Goal: Task Accomplishment & Management: Use online tool/utility

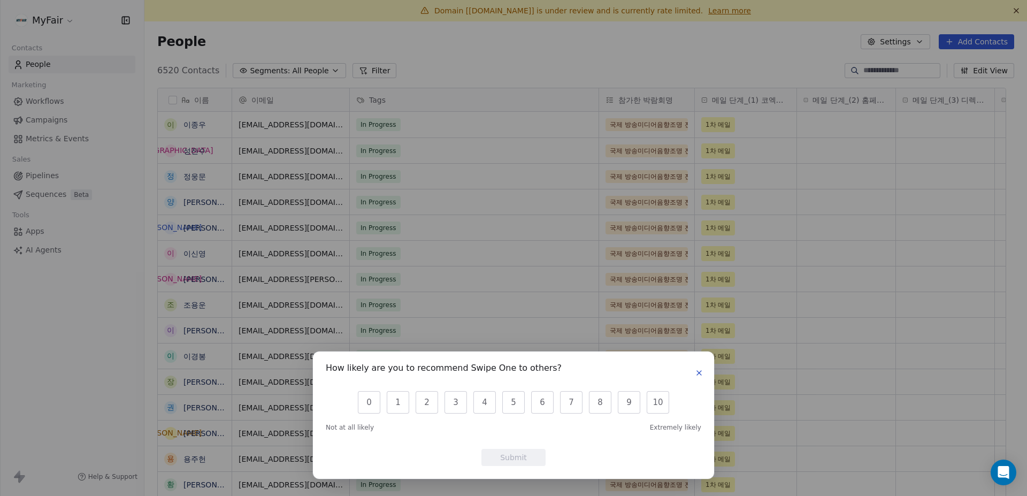
scroll to position [428, 867]
click at [696, 372] on icon "button" at bounding box center [699, 373] width 9 height 9
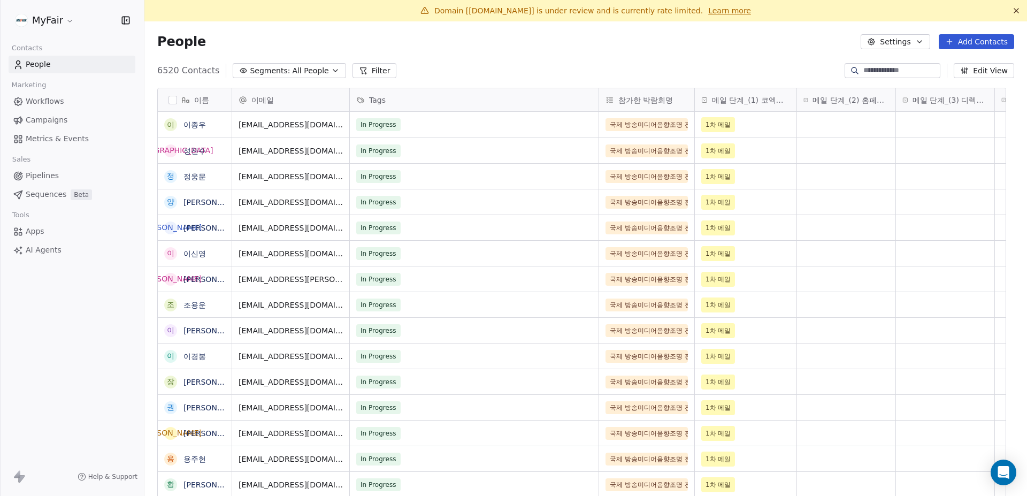
click at [353, 49] on div "People Settings Add Contacts" at bounding box center [585, 41] width 857 height 15
click at [1004, 473] on icon "Open Intercom Messenger" at bounding box center [1003, 472] width 12 height 14
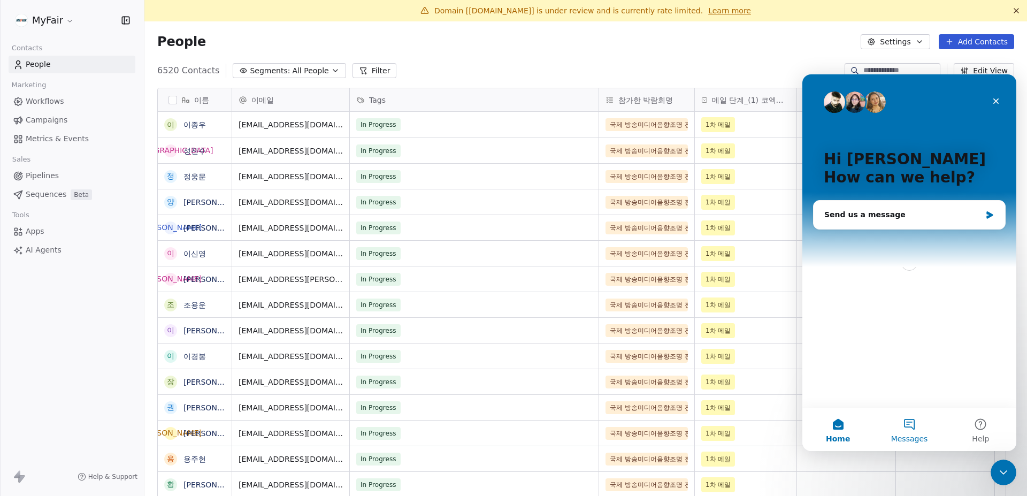
scroll to position [0, 0]
click at [902, 207] on div "Send us a message" at bounding box center [910, 215] width 192 height 28
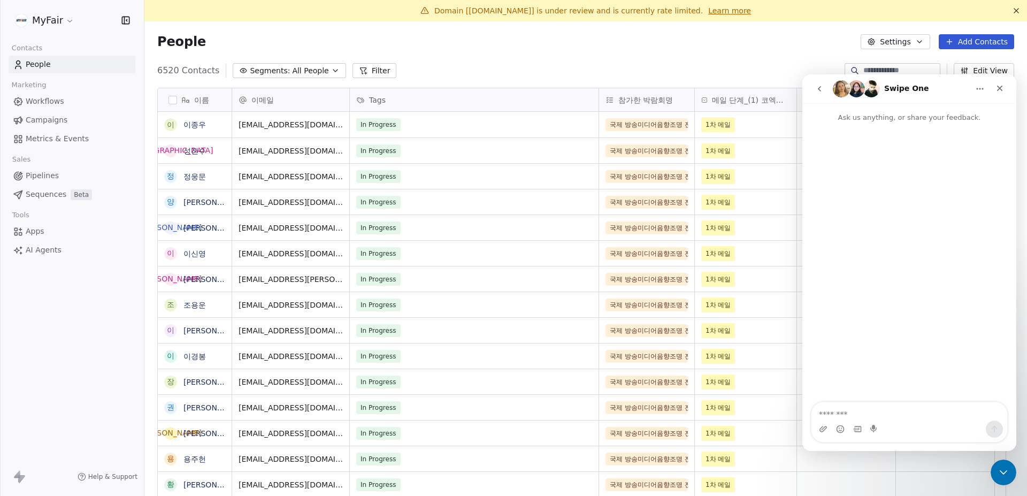
click at [879, 411] on textarea "Message…" at bounding box center [909, 411] width 196 height 18
type textarea "*"
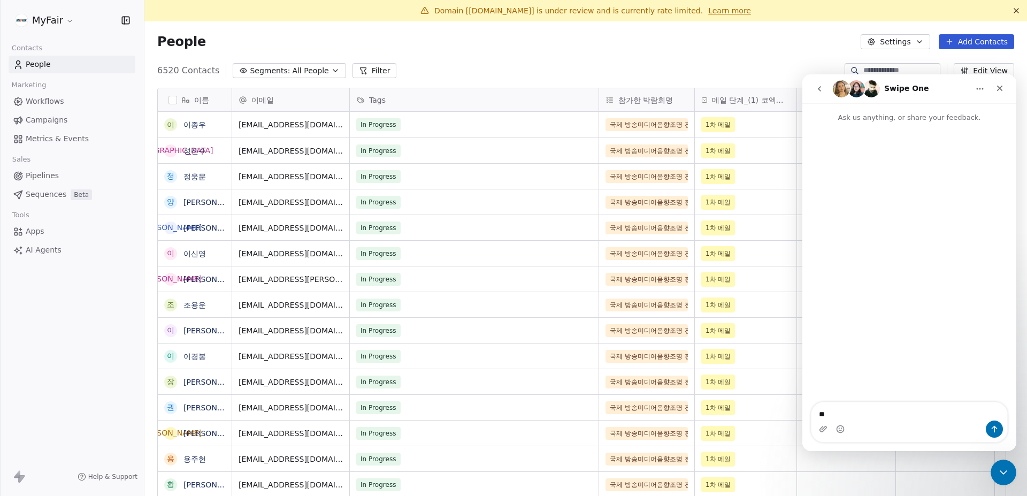
type textarea "*"
type textarea "**********"
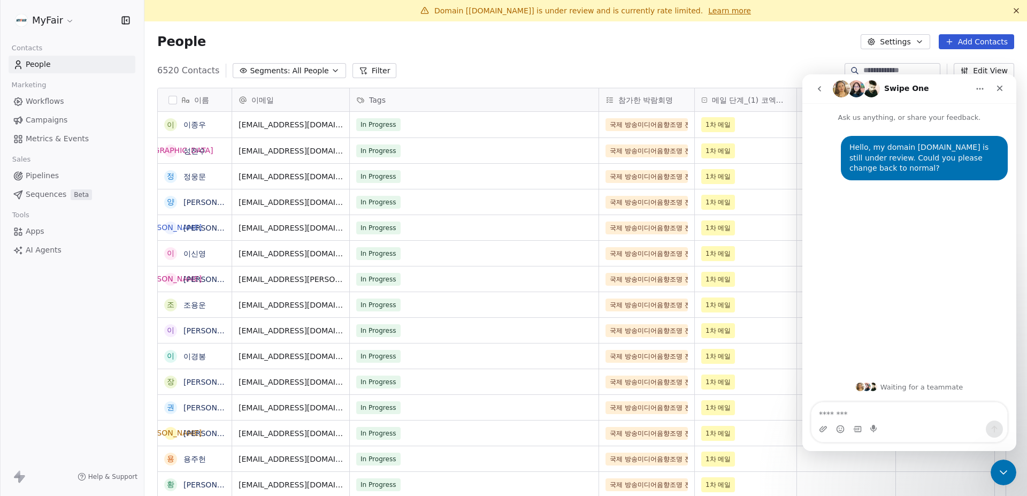
click at [51, 14] on html "MyFair Contacts People Marketing Workflows Campaigns Metrics & Events Sales Pip…" at bounding box center [513, 248] width 1027 height 496
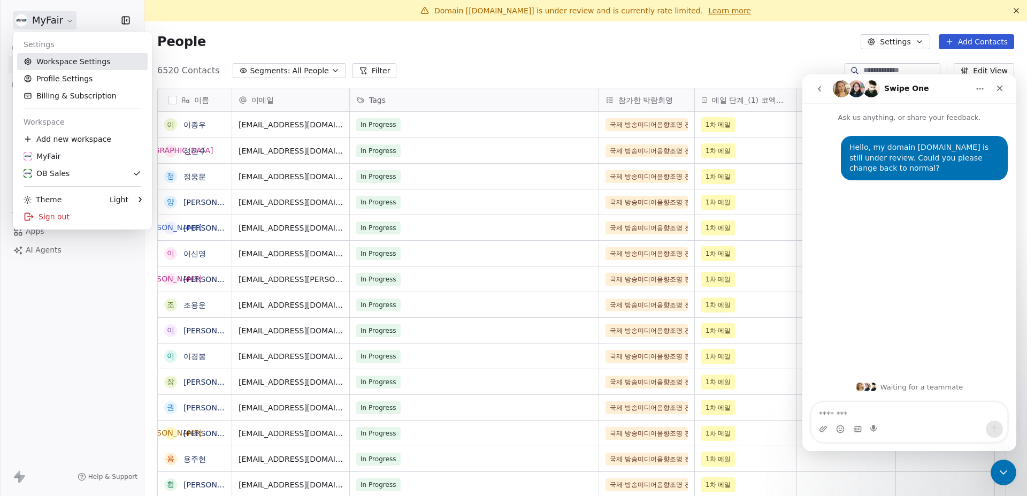
click at [102, 62] on link "Workspace Settings" at bounding box center [82, 61] width 131 height 17
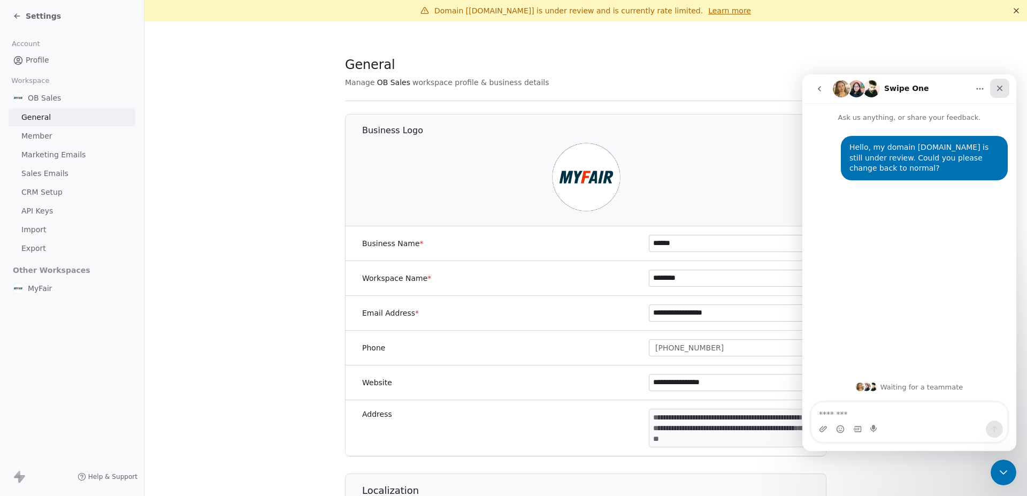
click at [1006, 91] on div "Close" at bounding box center [999, 88] width 19 height 19
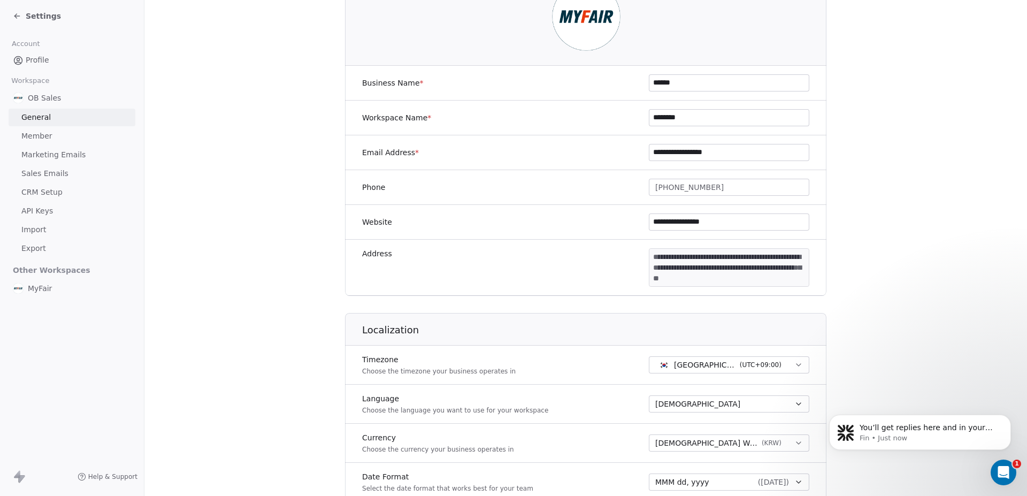
scroll to position [443, 0]
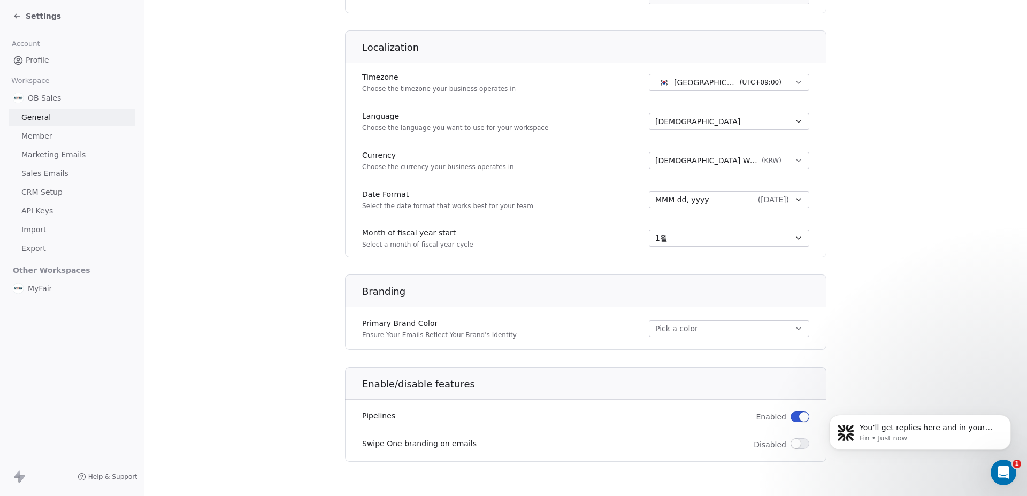
click at [70, 135] on link "Member" at bounding box center [72, 136] width 127 height 18
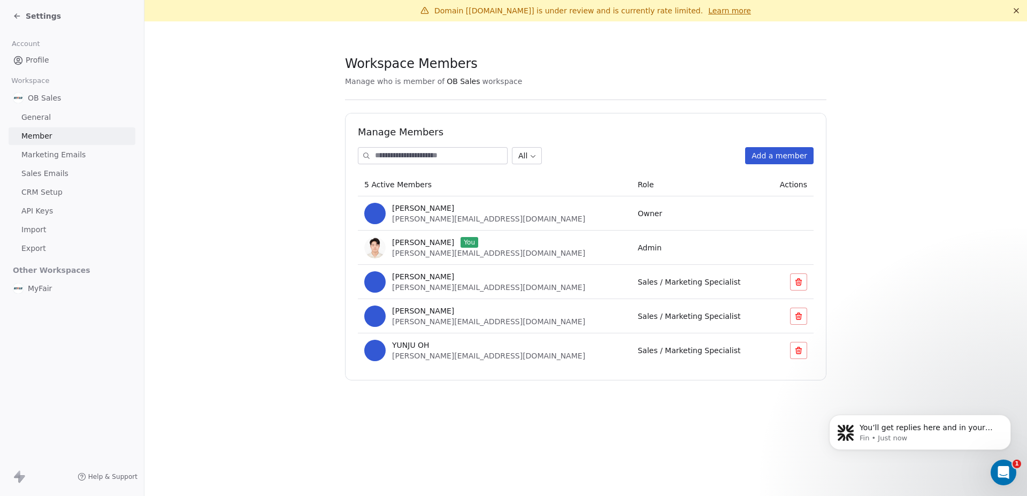
click at [681, 125] on div "Manage Members All Add a member 5 Active Members Role Actions Roy Kim roy@myfai…" at bounding box center [585, 246] width 481 height 267
click at [631, 322] on td "Sales / Marketing Specialist" at bounding box center [698, 316] width 135 height 34
click at [638, 315] on span "Sales / Marketing Specialist" at bounding box center [689, 316] width 103 height 9
click at [420, 313] on span "[PERSON_NAME]" at bounding box center [423, 310] width 62 height 11
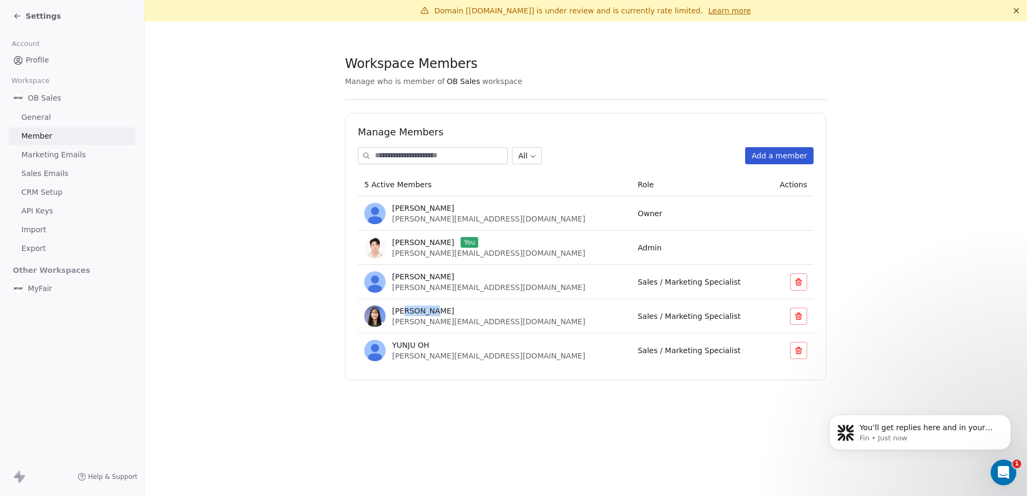
drag, startPoint x: 404, startPoint y: 312, endPoint x: 452, endPoint y: 315, distance: 48.2
click at [449, 314] on div "[PERSON_NAME]" at bounding box center [488, 310] width 193 height 11
click at [476, 316] on div "Rachel Kim rachel@myfair.co" at bounding box center [494, 315] width 261 height 21
click at [513, 310] on div "Rachel Kim rachel@myfair.co" at bounding box center [494, 315] width 261 height 21
click at [608, 64] on div "Workspace Members" at bounding box center [585, 64] width 481 height 16
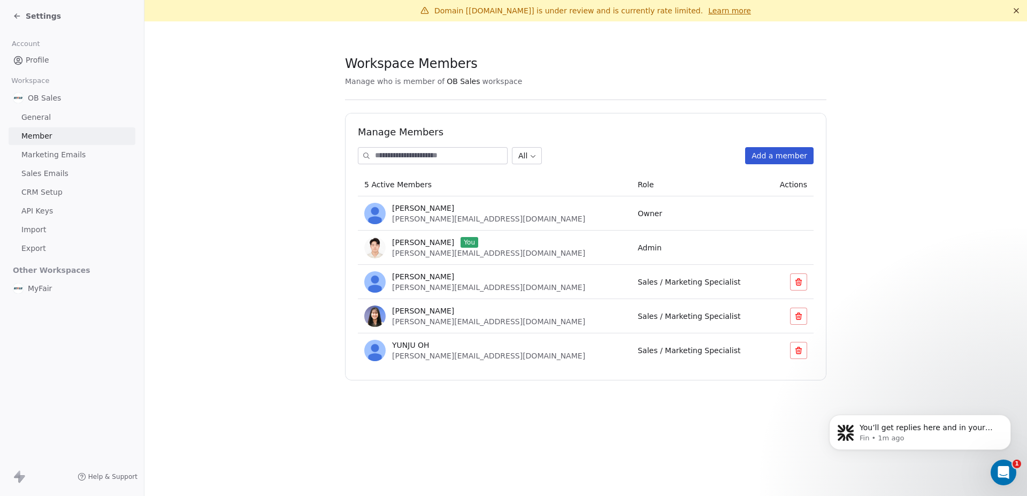
click at [28, 12] on span "Settings" at bounding box center [43, 16] width 35 height 11
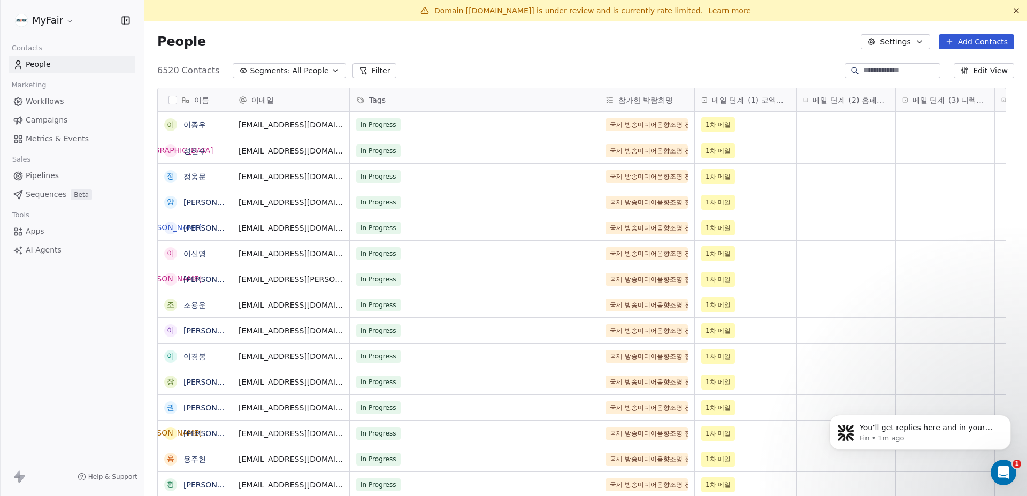
scroll to position [428, 867]
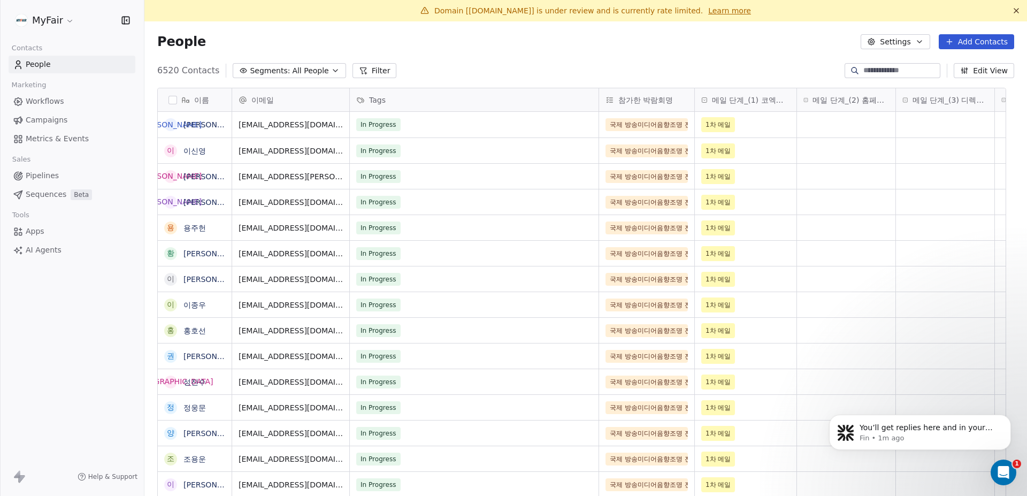
drag, startPoint x: 966, startPoint y: 45, endPoint x: 967, endPoint y: 40, distance: 5.6
click at [966, 43] on button "Add Contacts" at bounding box center [976, 41] width 75 height 15
click at [702, 51] on html "MyFair Contacts People Marketing Workflows Campaigns Metrics & Events Sales Pip…" at bounding box center [513, 248] width 1027 height 496
click at [708, 7] on link "Learn more" at bounding box center [729, 10] width 43 height 11
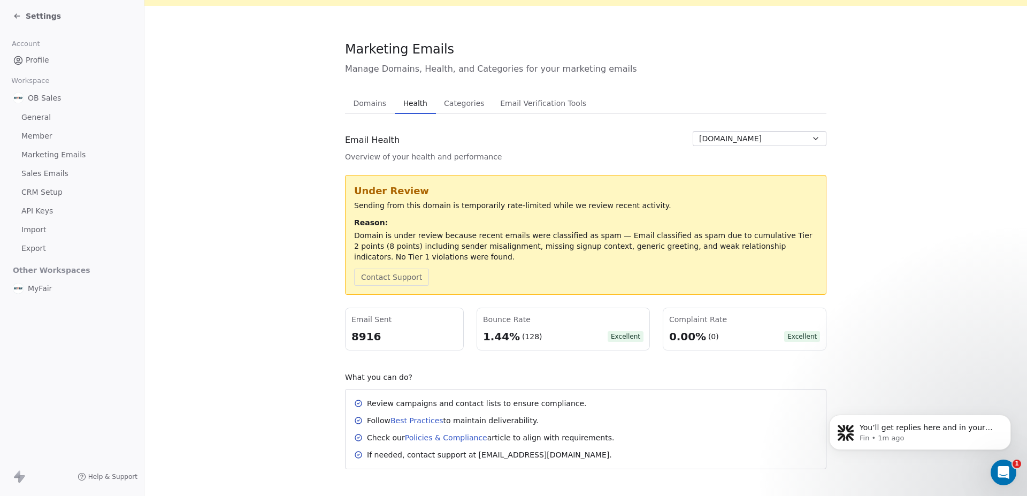
scroll to position [23, 0]
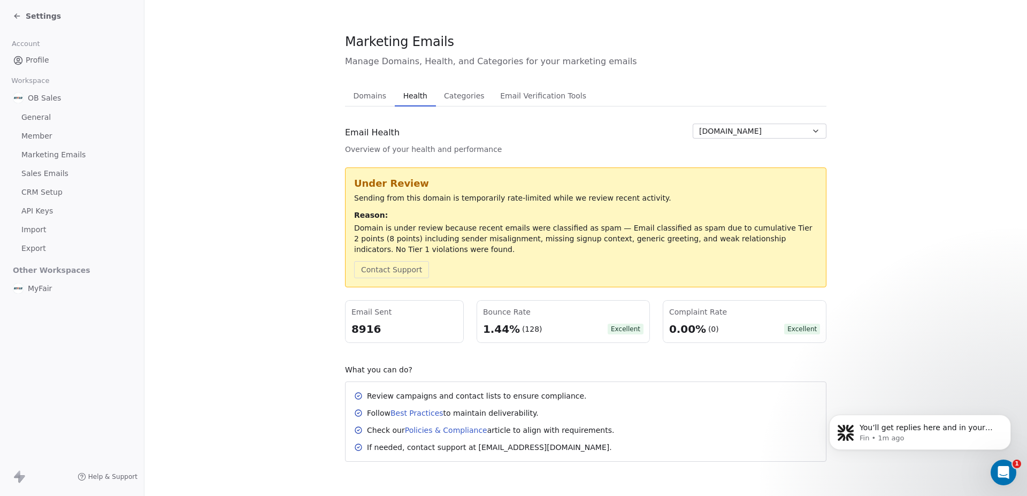
click at [439, 98] on div "Marketing Emails Manage Domains, Health, and Categories for your marketing emai…" at bounding box center [585, 247] width 481 height 429
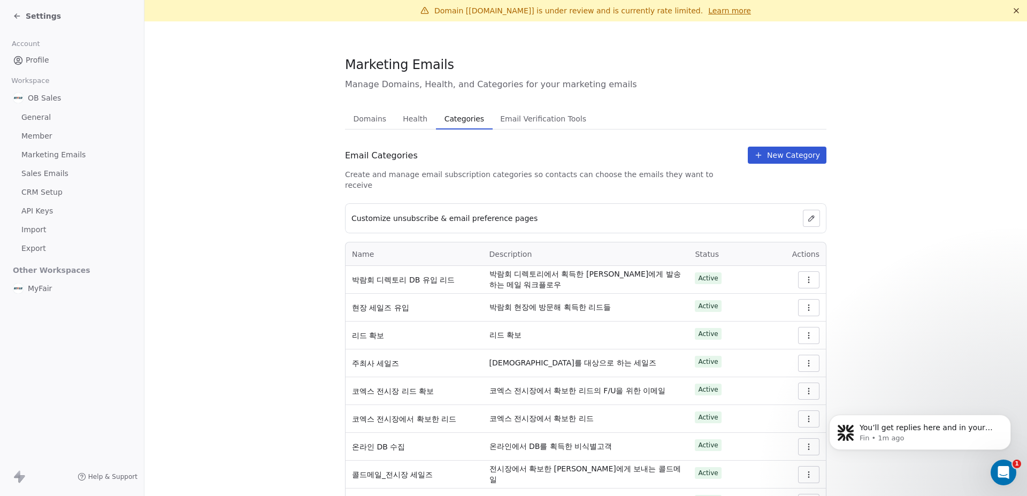
click at [531, 118] on span "Email Verification Tools" at bounding box center [543, 118] width 95 height 15
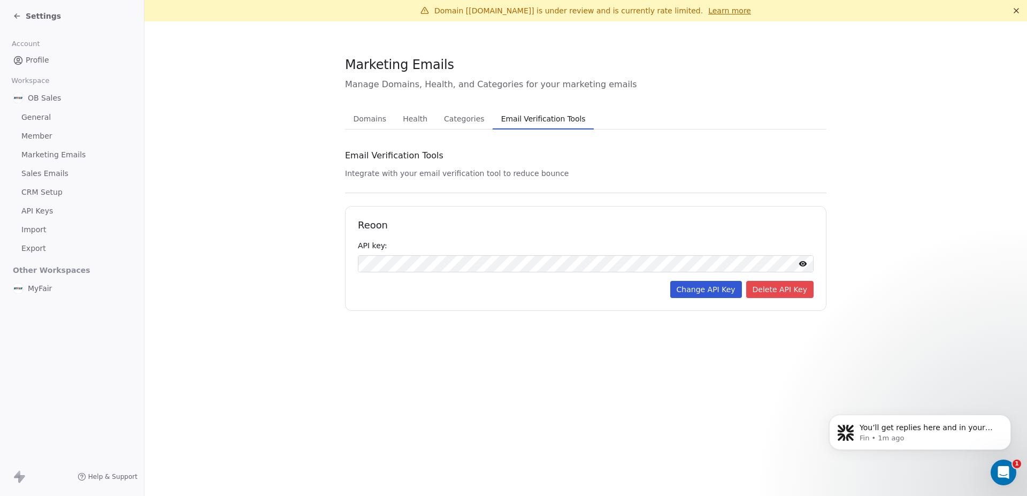
click at [424, 120] on span "Health" at bounding box center [415, 118] width 33 height 15
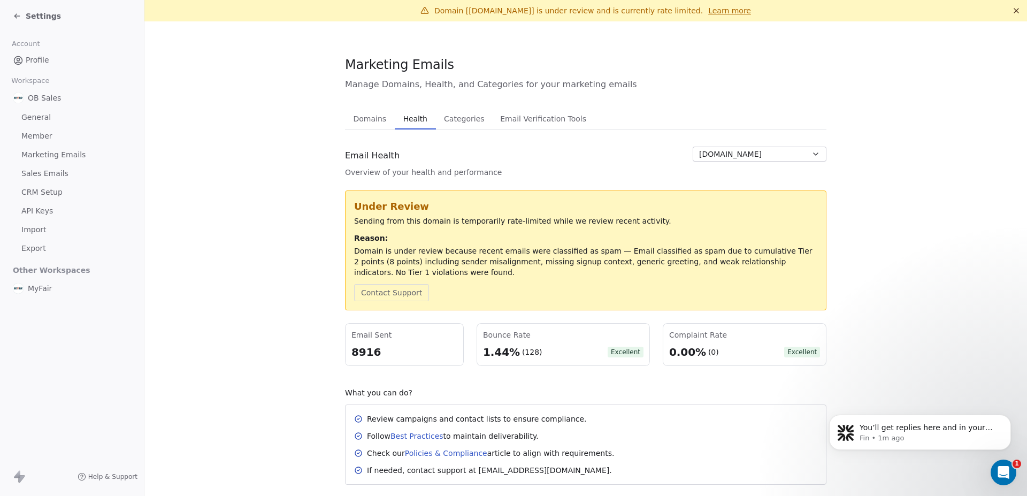
click at [372, 127] on button "Domains Domains" at bounding box center [370, 118] width 50 height 21
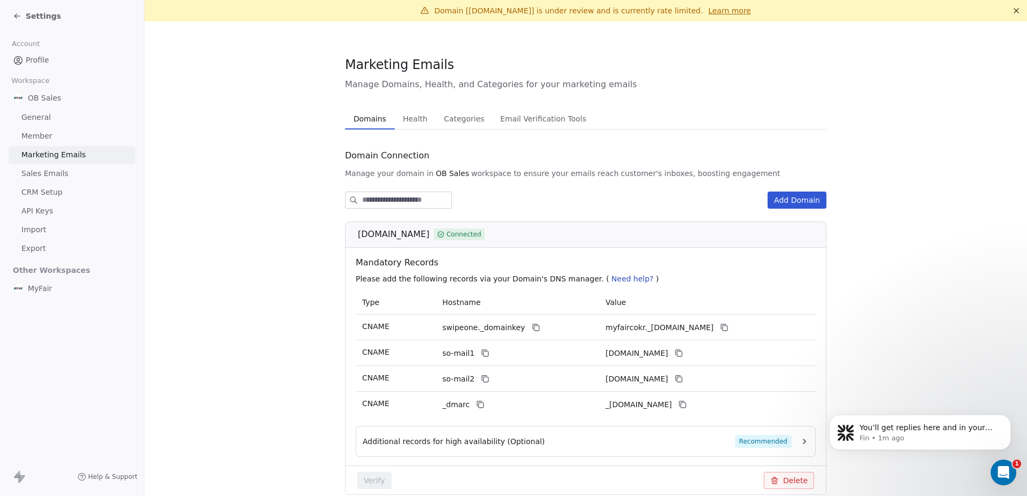
click at [410, 118] on span "Health" at bounding box center [415, 118] width 33 height 15
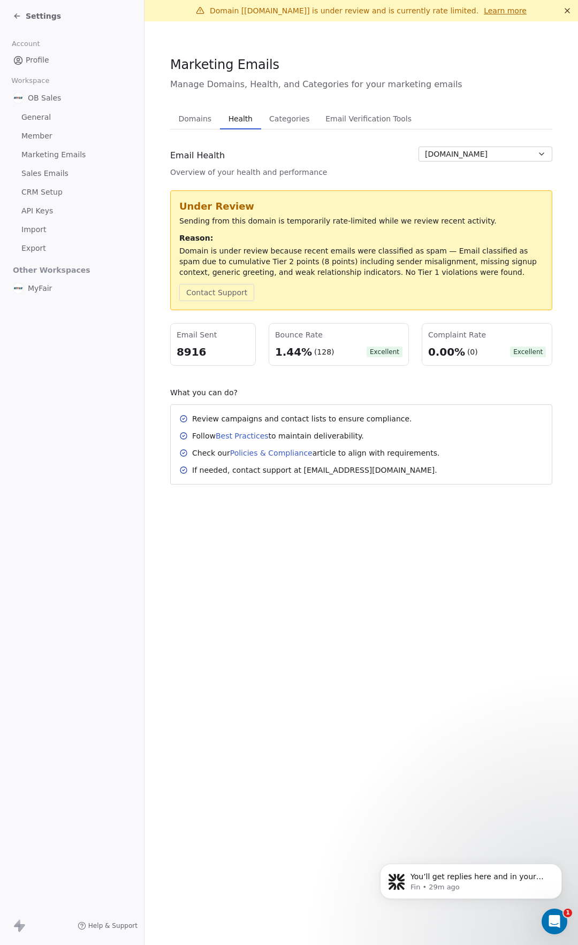
click at [462, 58] on div "Marketing Emails" at bounding box center [361, 65] width 382 height 18
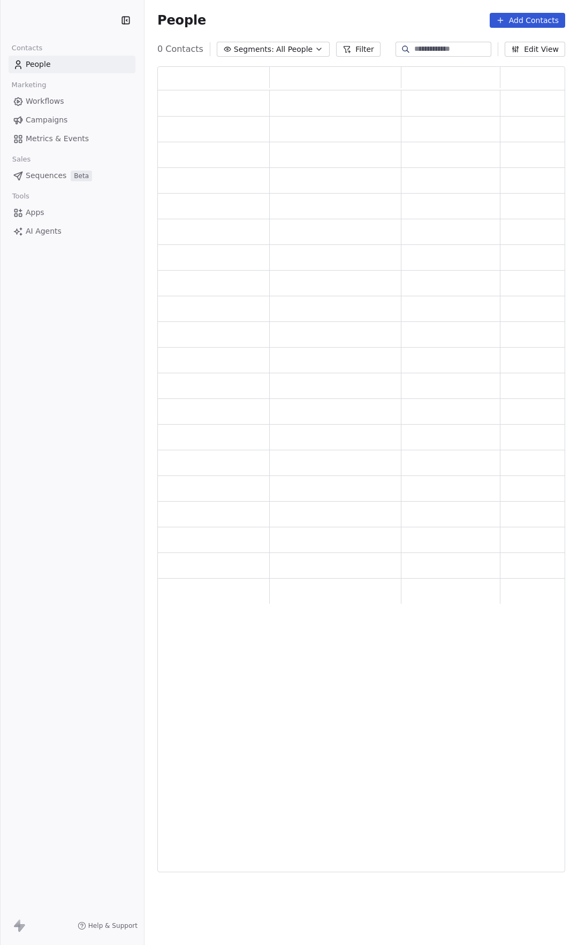
scroll to position [798, 400]
click at [67, 101] on link "Workflows" at bounding box center [72, 102] width 127 height 18
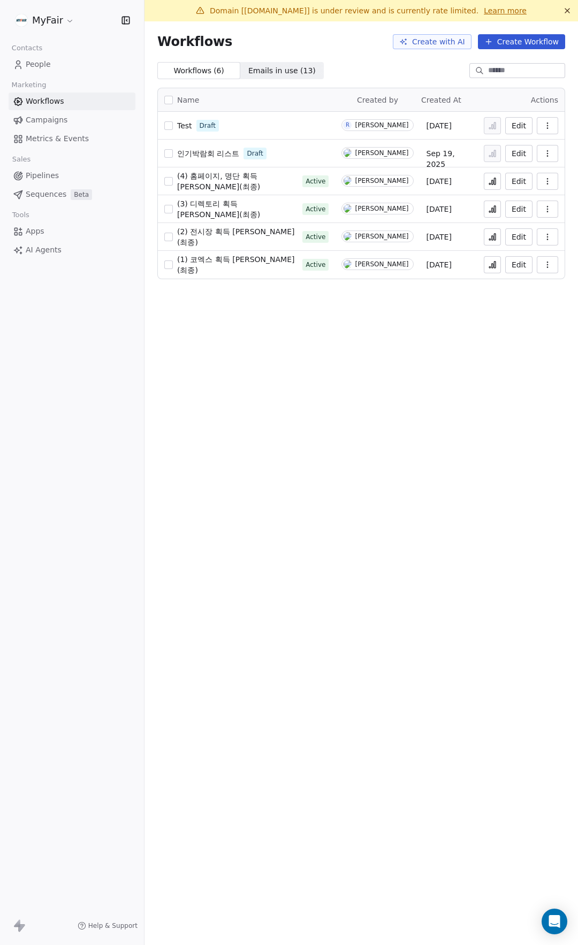
click at [180, 124] on span "Test" at bounding box center [184, 125] width 15 height 9
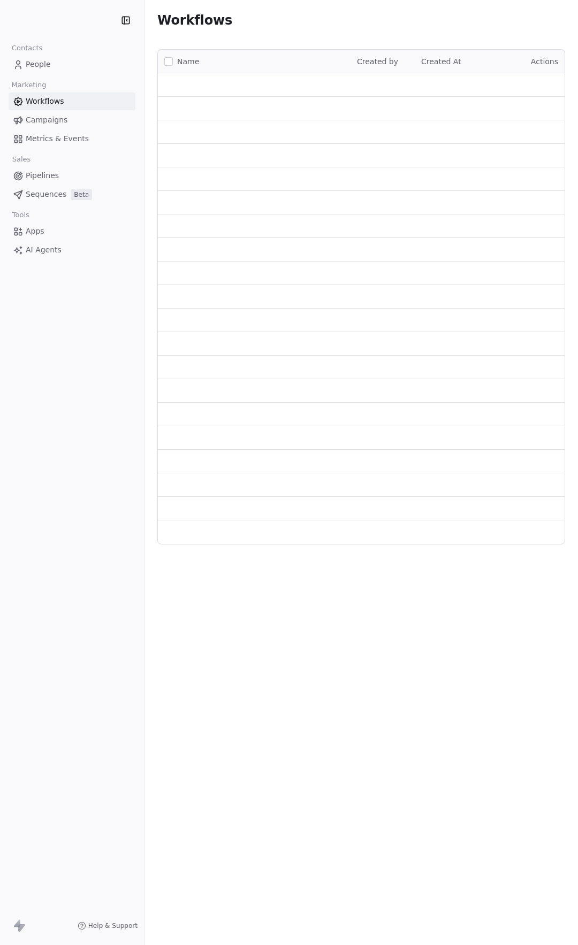
click at [355, 21] on div "Workflows" at bounding box center [361, 20] width 408 height 15
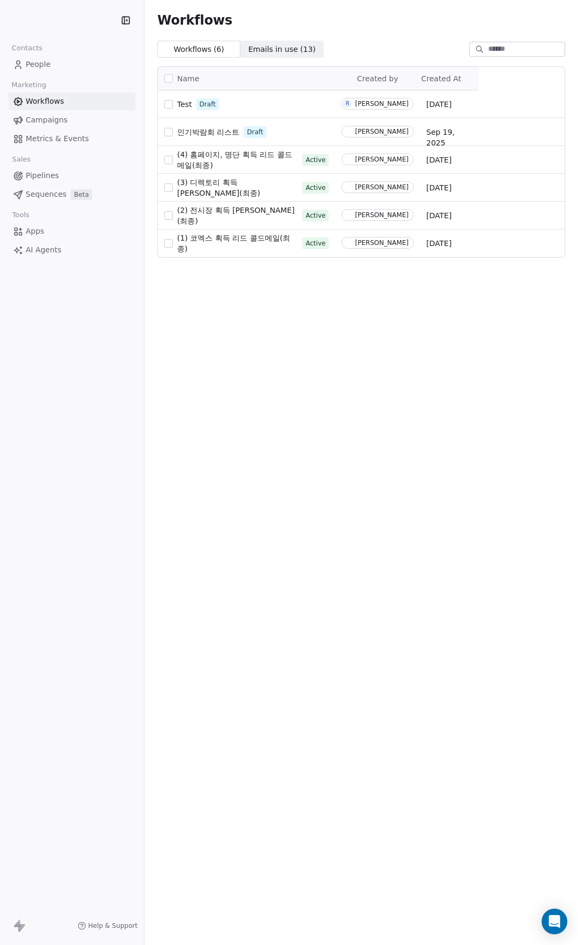
click at [47, 95] on link "Workflows" at bounding box center [72, 102] width 127 height 18
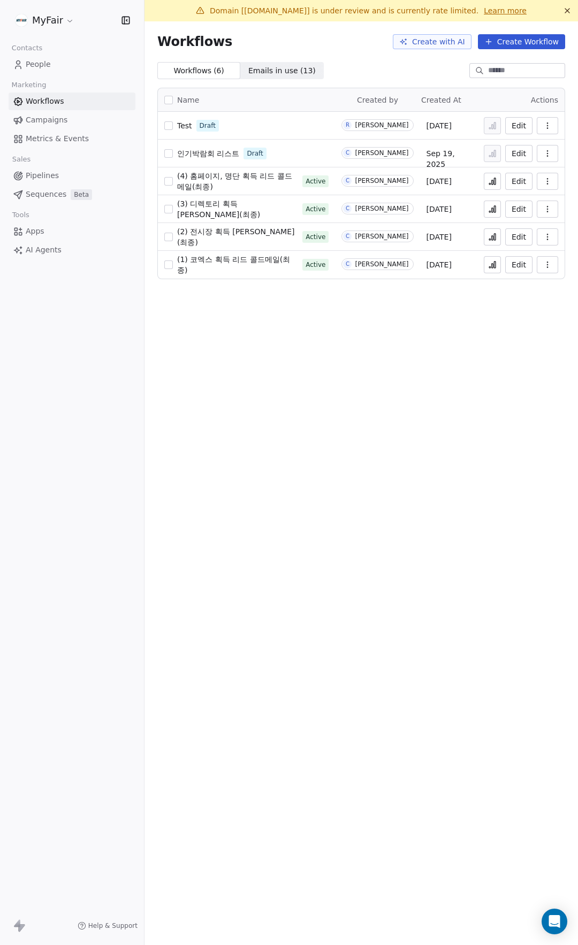
click at [540, 49] on button "Create Workflow" at bounding box center [521, 41] width 87 height 15
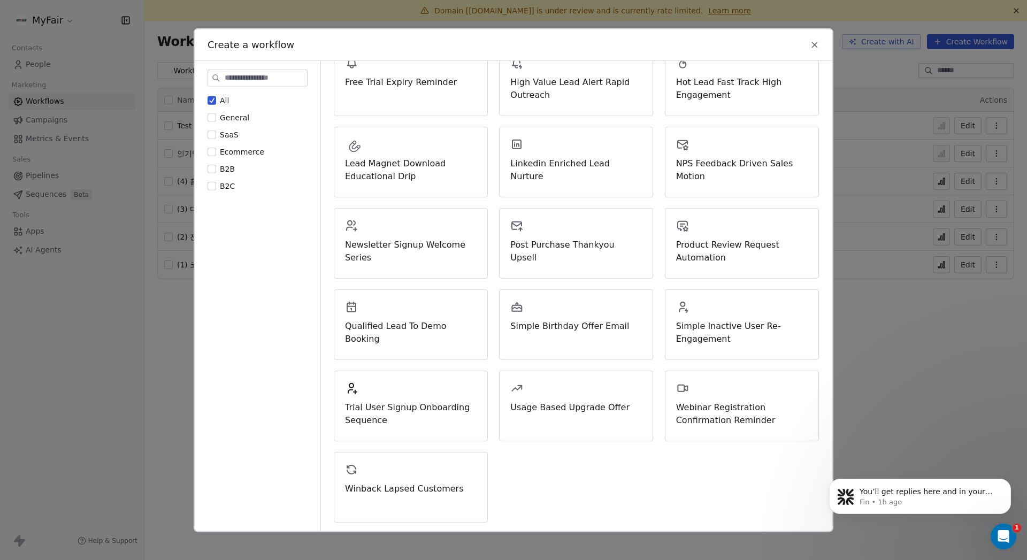
scroll to position [229, 0]
click at [392, 243] on span "Newsletter Signup Welcome Series" at bounding box center [411, 251] width 132 height 26
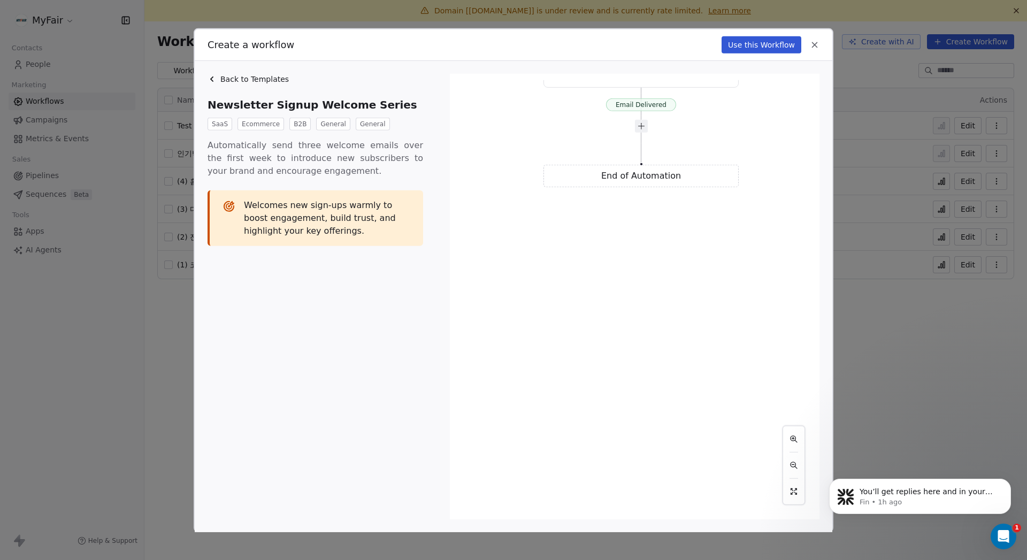
click at [244, 75] on span "Back to Templates" at bounding box center [254, 78] width 68 height 11
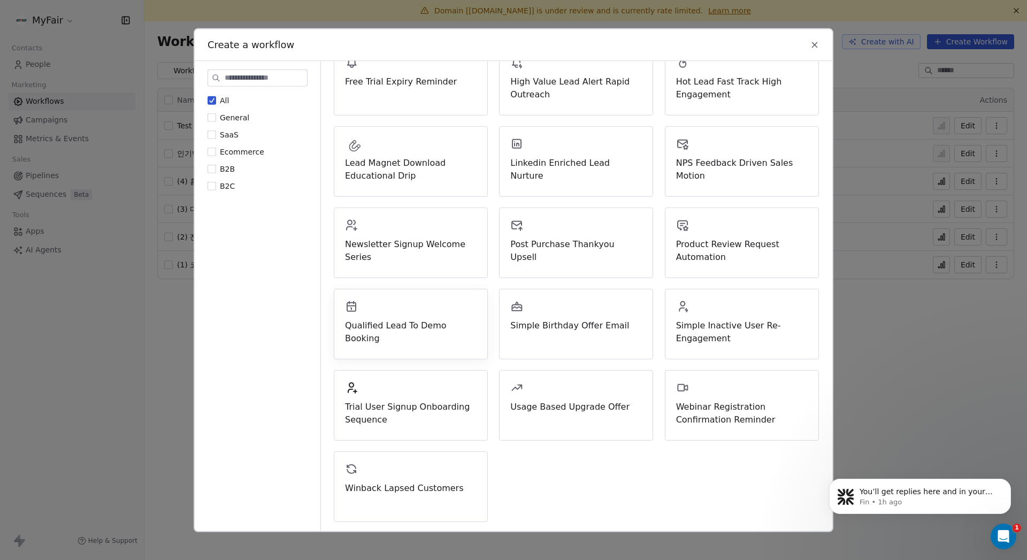
click at [432, 325] on span "Qualified Lead To Demo Booking" at bounding box center [411, 332] width 132 height 26
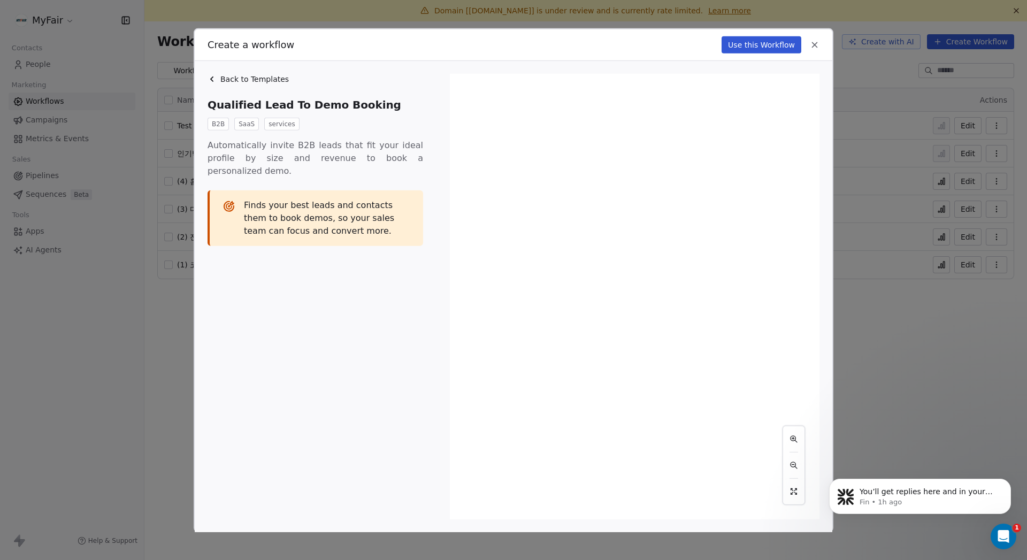
click at [261, 80] on span "Back to Templates" at bounding box center [254, 78] width 68 height 11
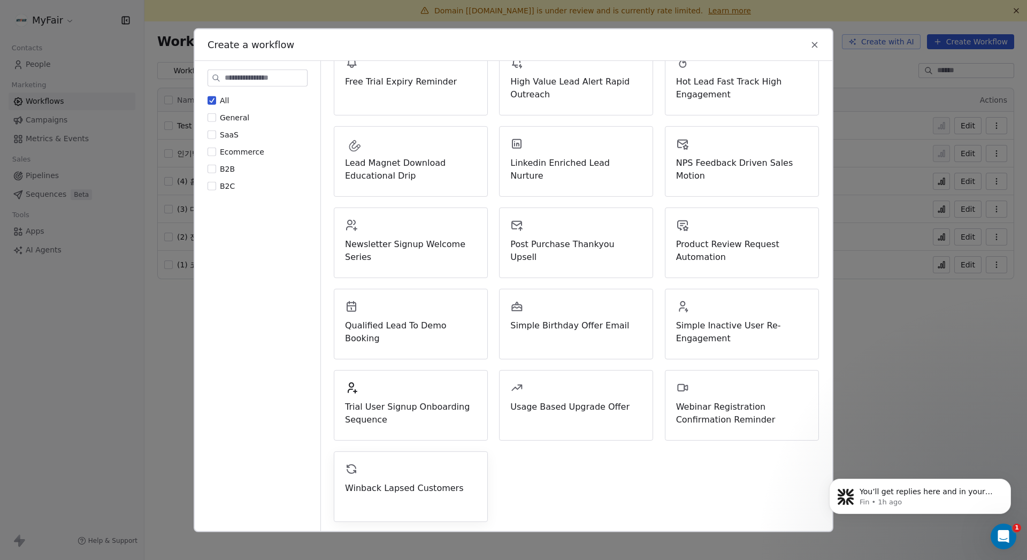
click at [409, 485] on span "Winback Lapsed Customers" at bounding box center [411, 487] width 132 height 13
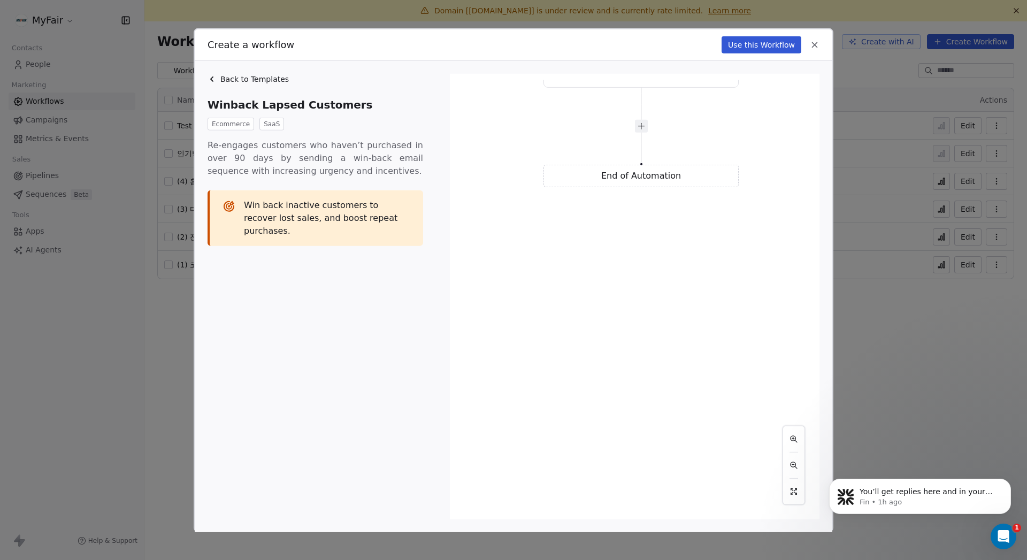
click at [252, 80] on span "Back to Templates" at bounding box center [254, 78] width 68 height 11
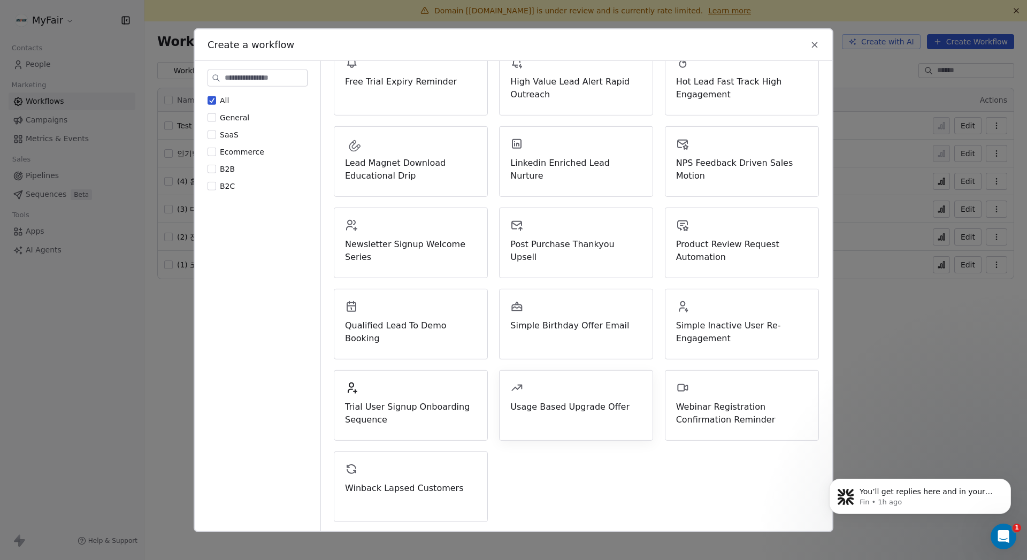
click at [577, 408] on span "Usage Based Upgrade Offer" at bounding box center [576, 406] width 132 height 13
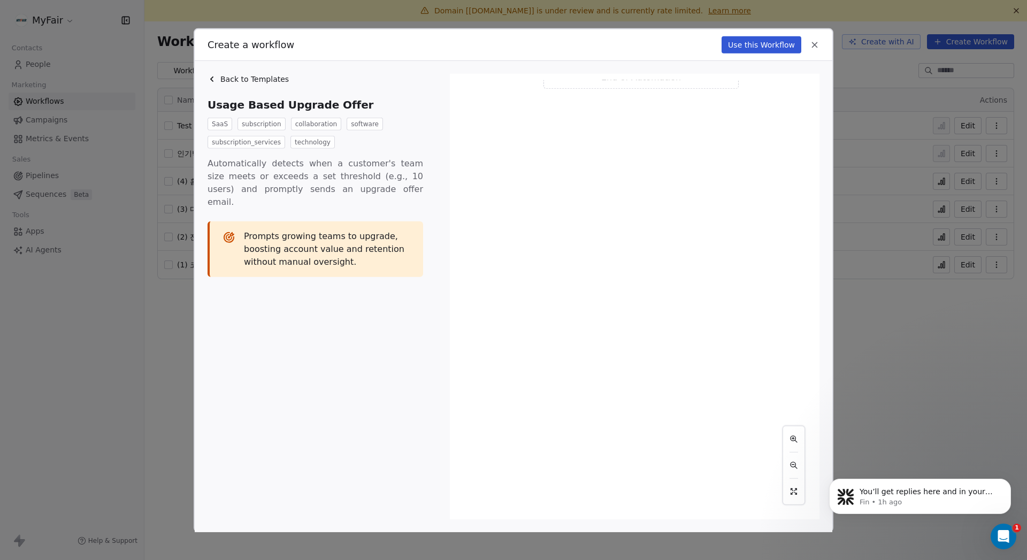
click at [256, 71] on div "Back to Templates Usage Based Upgrade Offer SaaS subscription collaboration sof…" at bounding box center [514, 295] width 638 height 471
click at [264, 75] on span "Back to Templates" at bounding box center [254, 78] width 68 height 11
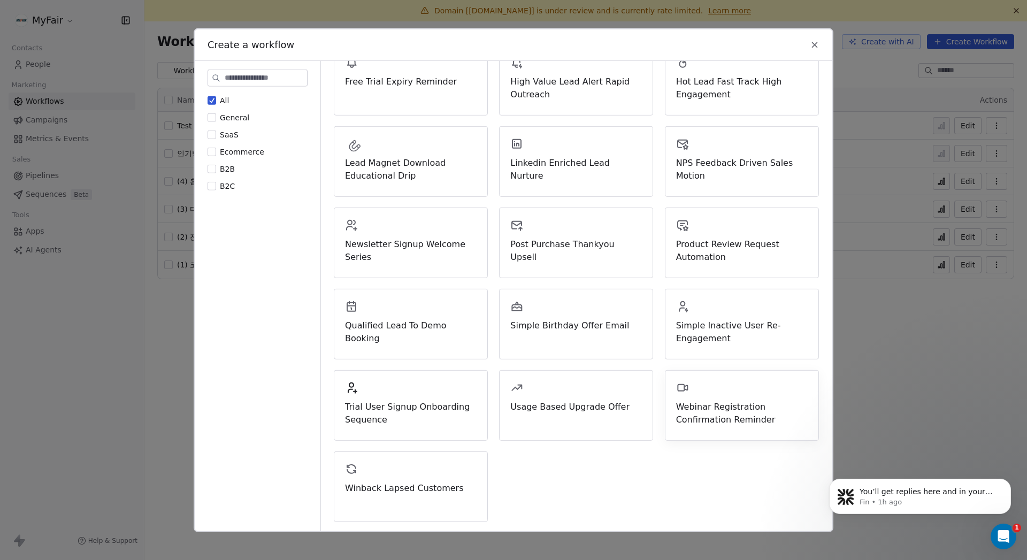
click at [577, 409] on span "Webinar Registration Confirmation Reminder" at bounding box center [742, 413] width 132 height 26
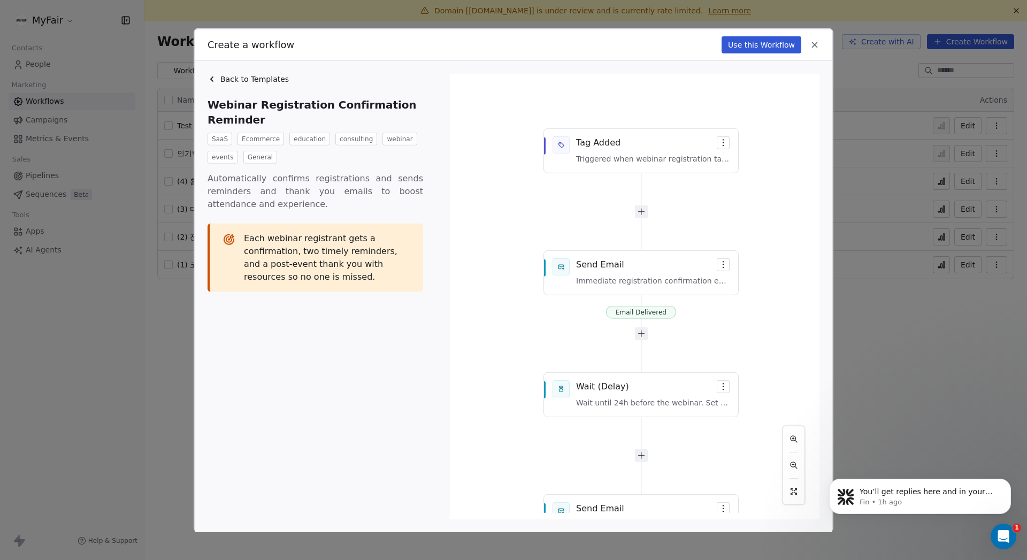
click at [250, 75] on span "Back to Templates" at bounding box center [254, 78] width 68 height 11
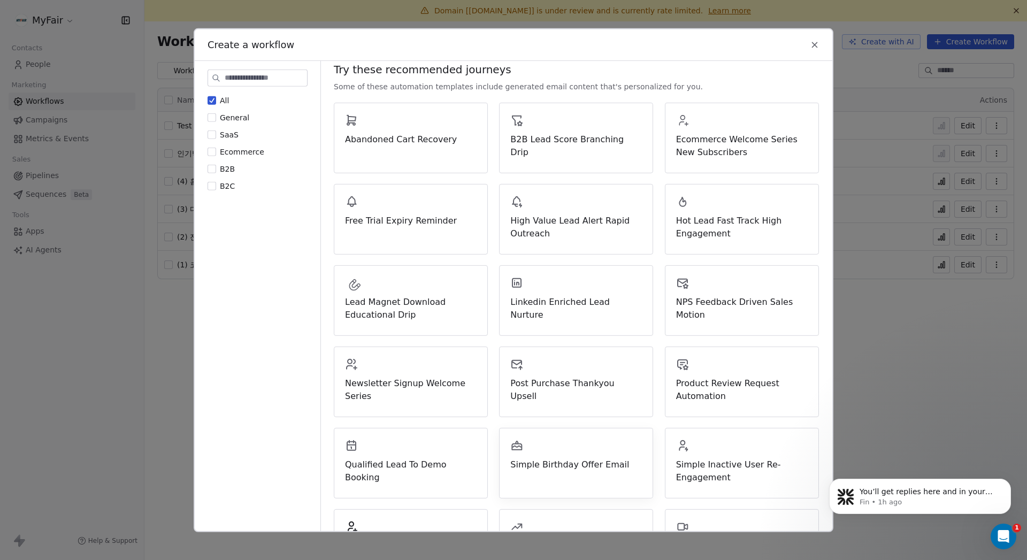
scroll to position [0, 0]
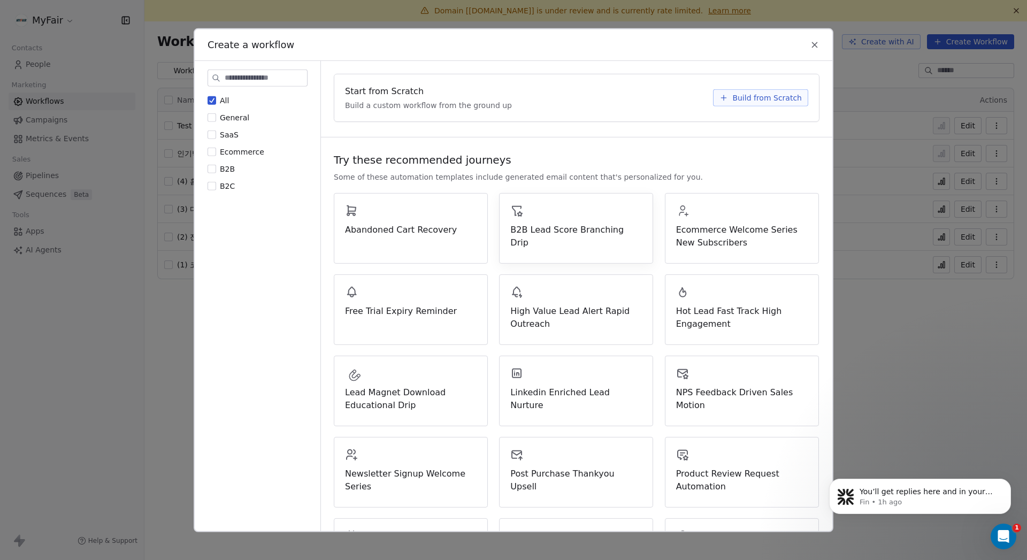
click at [559, 228] on span "B2B Lead Score Branching Drip" at bounding box center [576, 236] width 132 height 26
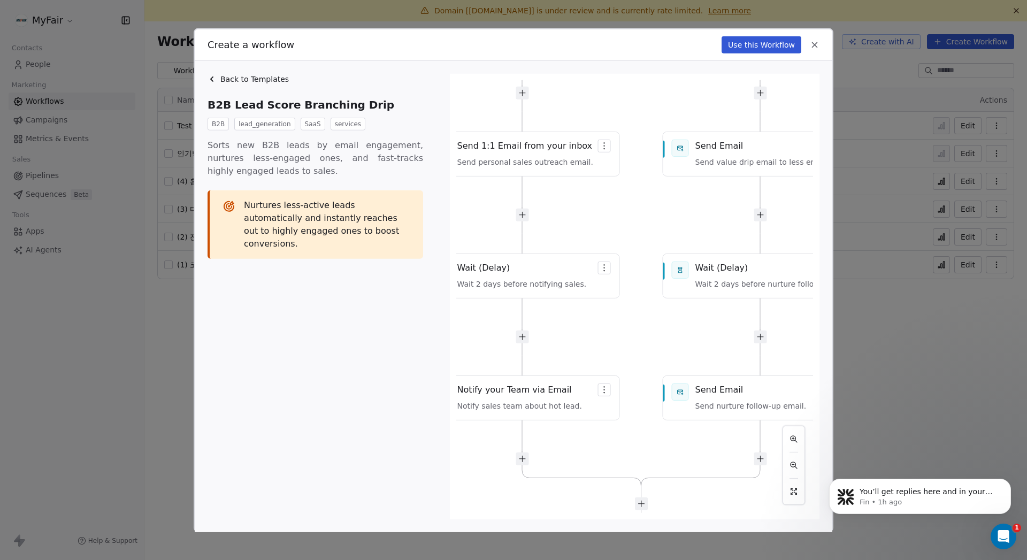
click at [258, 76] on span "Back to Templates" at bounding box center [254, 78] width 68 height 11
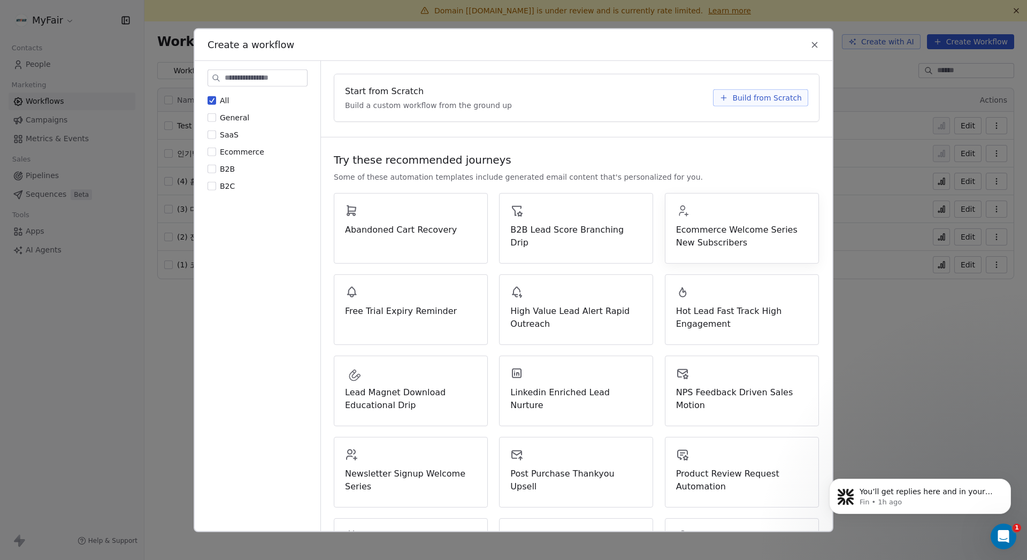
click at [577, 222] on div "Ecommerce Welcome Series New Subscribers" at bounding box center [742, 226] width 132 height 45
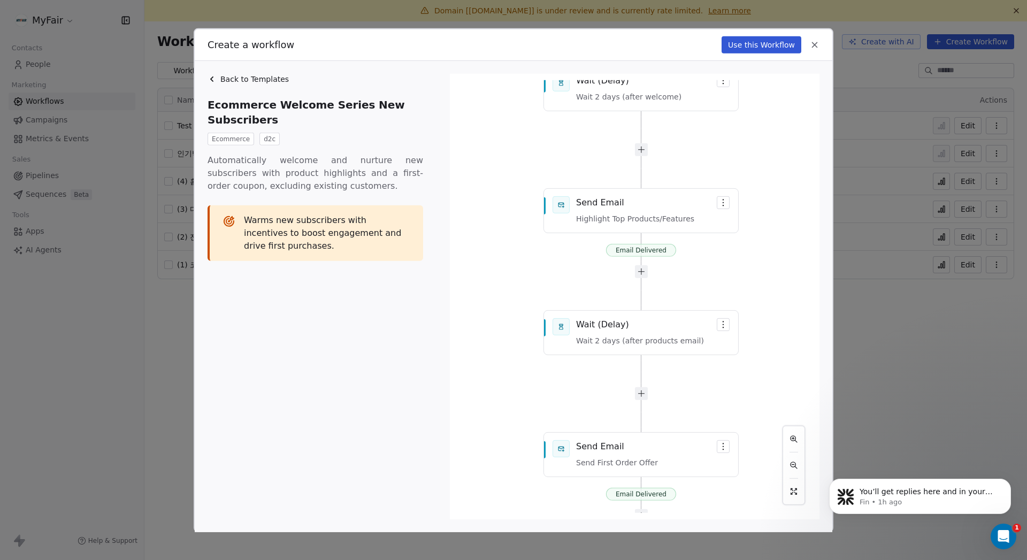
click at [265, 79] on span "Back to Templates" at bounding box center [254, 78] width 68 height 11
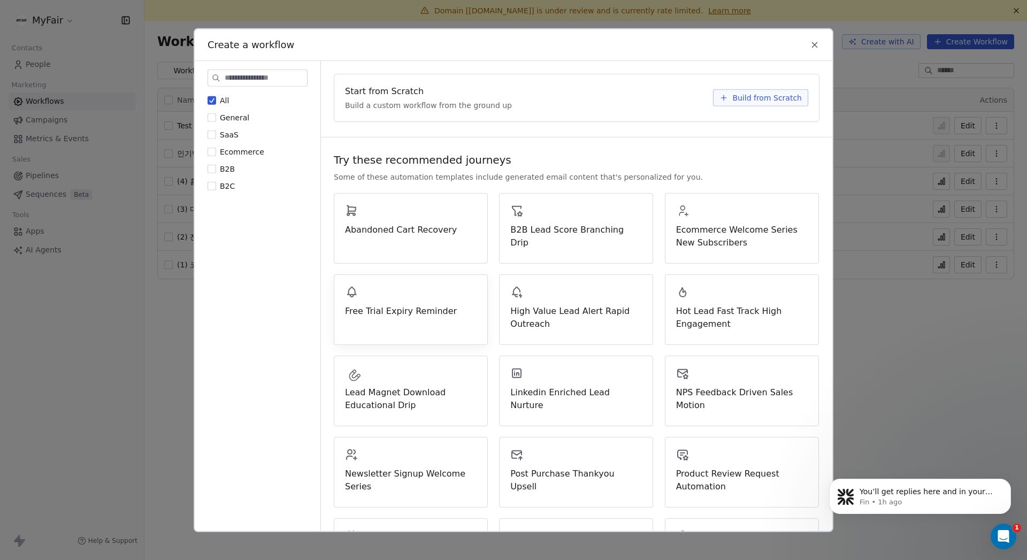
click at [412, 297] on div "Free Trial Expiry Reminder" at bounding box center [411, 301] width 132 height 32
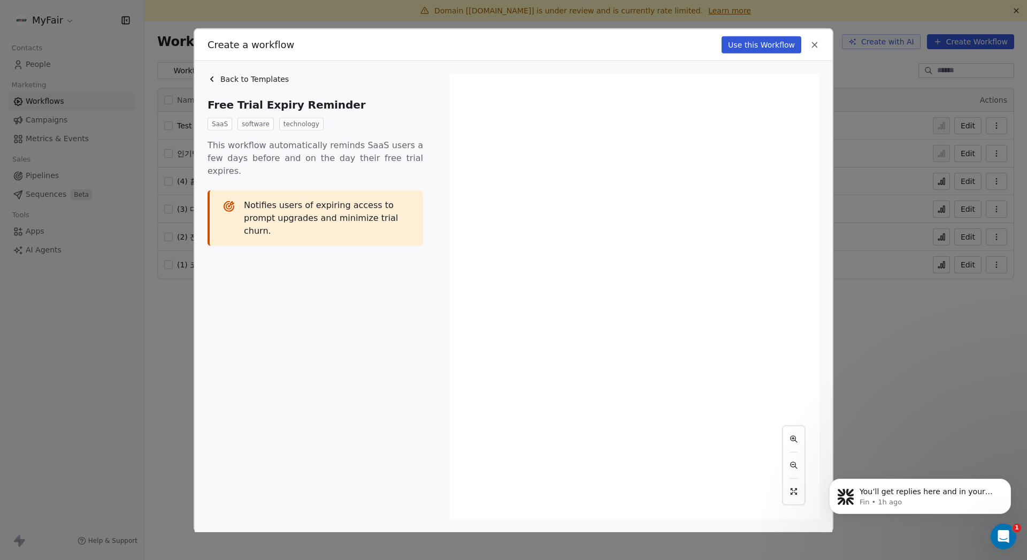
click at [263, 80] on span "Back to Templates" at bounding box center [254, 78] width 68 height 11
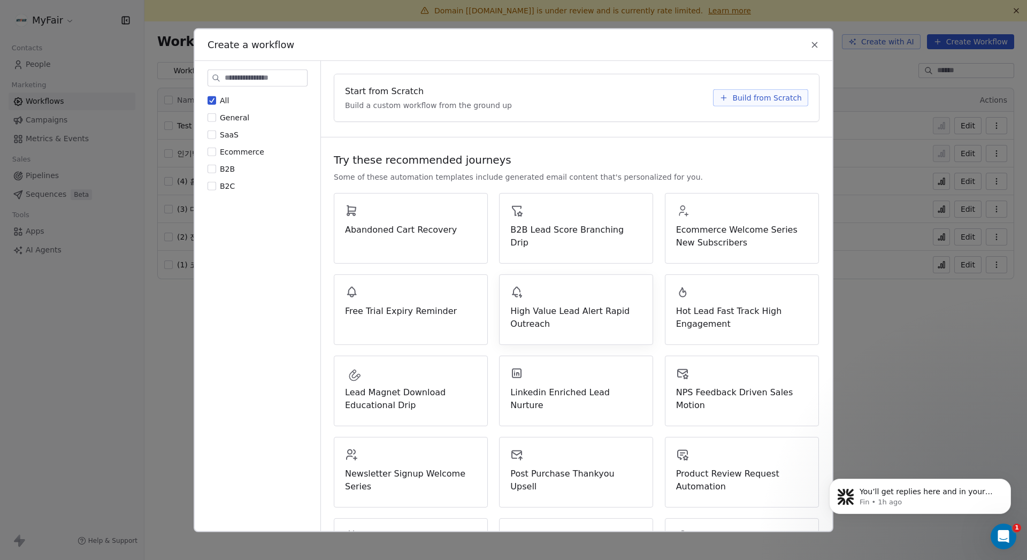
click at [577, 304] on span "High Value Lead Alert Rapid Outreach" at bounding box center [576, 317] width 132 height 26
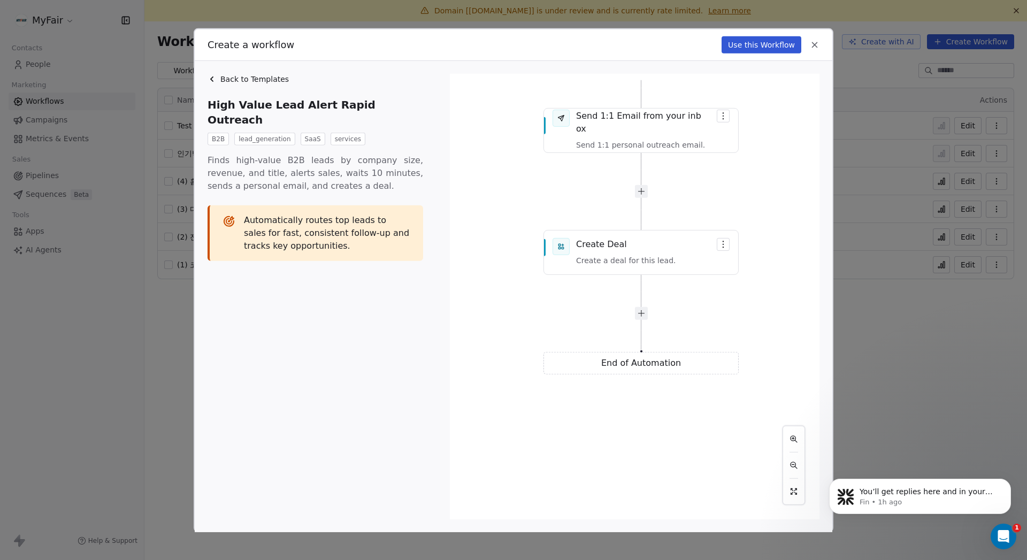
click at [246, 74] on span "Back to Templates" at bounding box center [254, 78] width 68 height 11
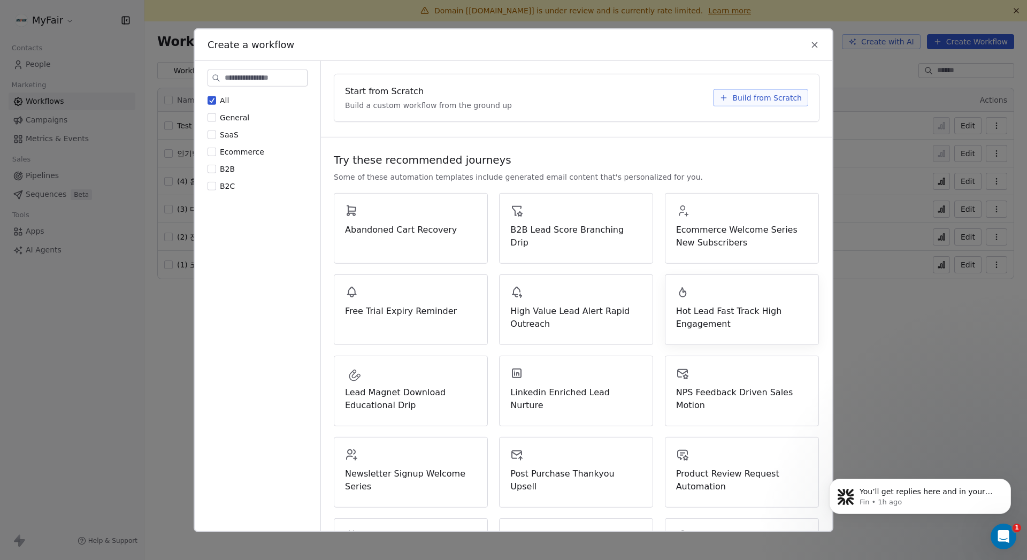
click at [577, 303] on div "Hot Lead Fast Track High Engagement" at bounding box center [742, 307] width 132 height 45
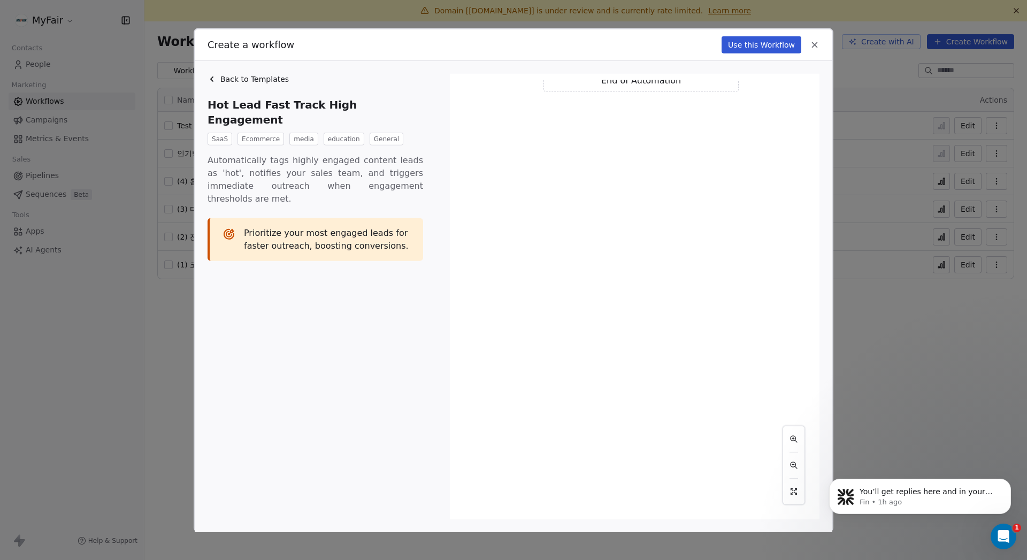
drag, startPoint x: 259, startPoint y: 68, endPoint x: 256, endPoint y: 75, distance: 8.1
click at [259, 68] on div "Back to Templates Hot Lead Fast Track High Engagement SaaS Ecommerce media educ…" at bounding box center [514, 295] width 638 height 471
click at [256, 75] on span "Back to Templates" at bounding box center [254, 78] width 68 height 11
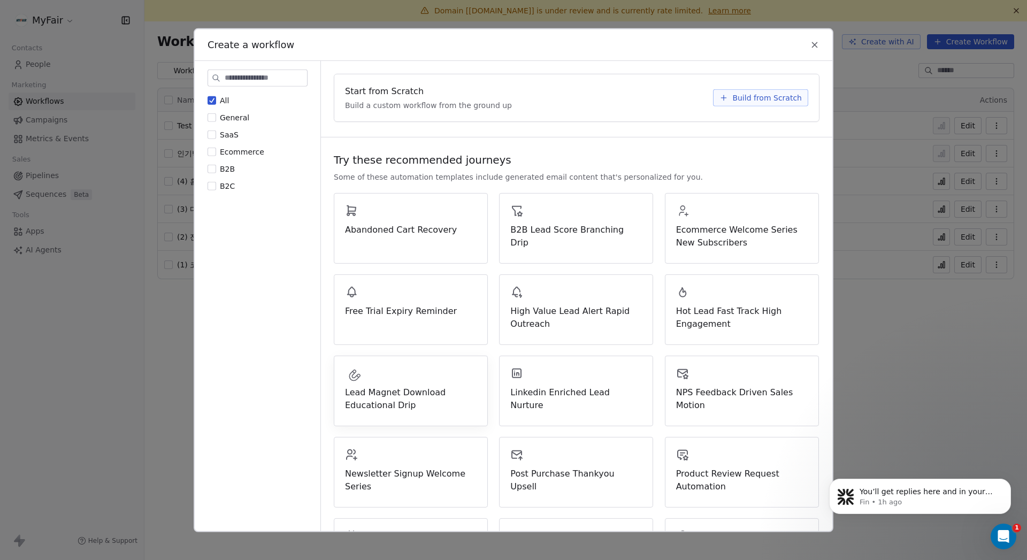
click at [417, 394] on span "Lead Magnet Download Educational Drip" at bounding box center [411, 399] width 132 height 26
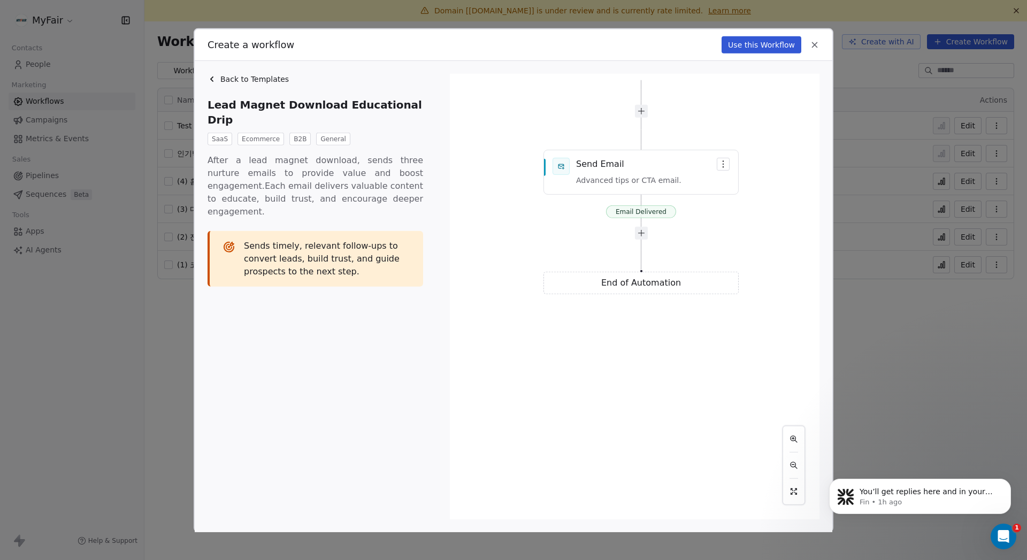
click at [252, 83] on span "Back to Templates" at bounding box center [254, 78] width 68 height 11
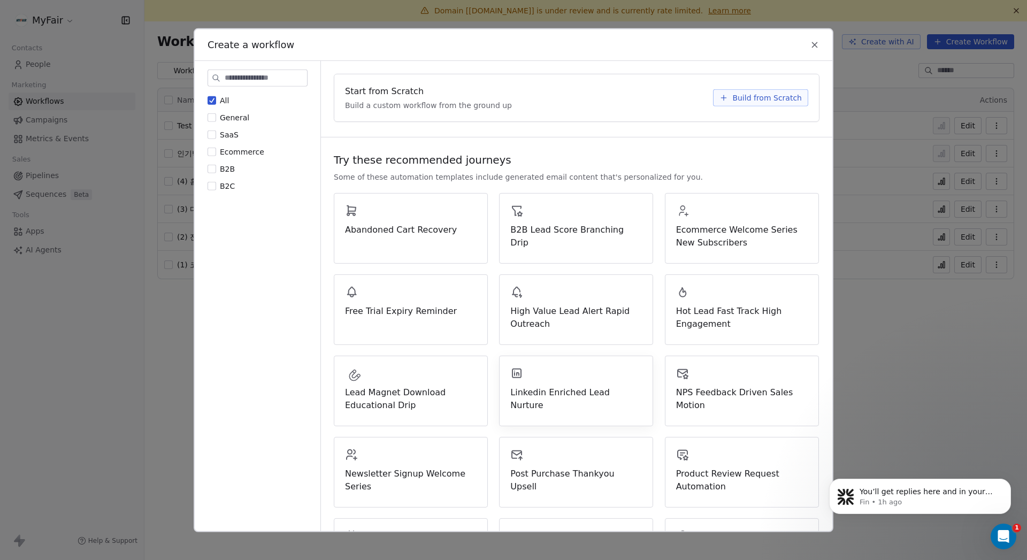
click at [574, 383] on div "Linkedin Enriched Lead Nurture" at bounding box center [576, 388] width 132 height 45
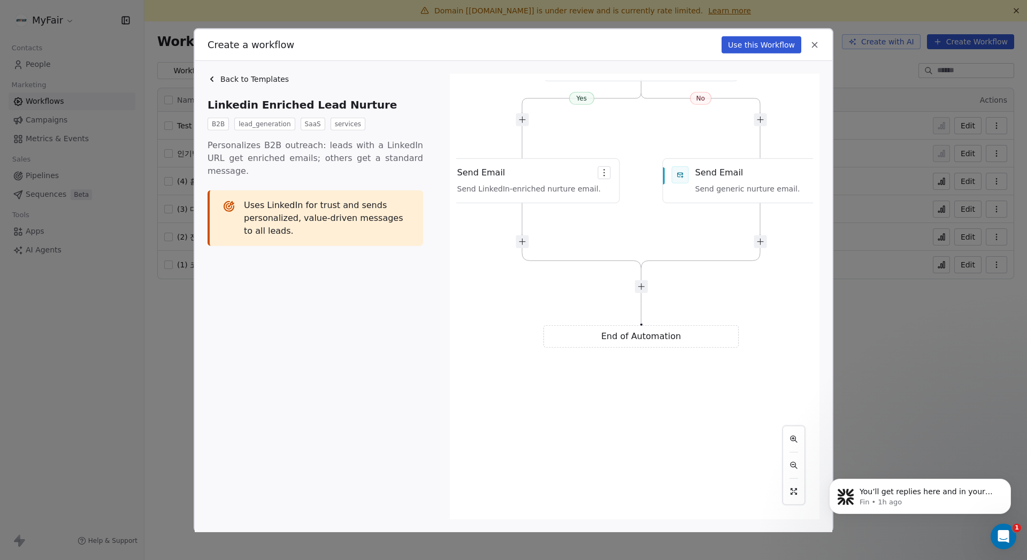
click at [577, 43] on icon at bounding box center [815, 45] width 10 height 10
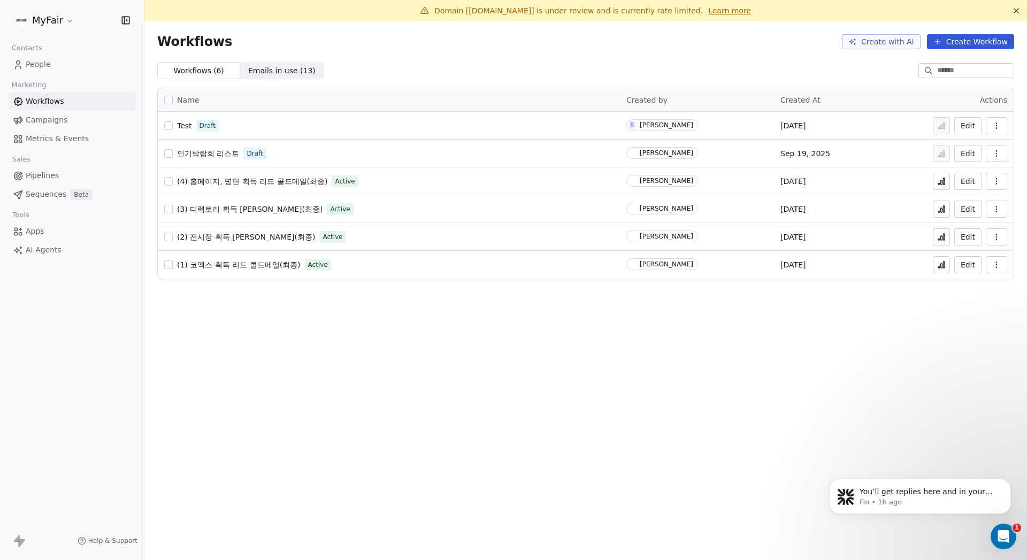
click at [506, 405] on div "Domain [myfair.co.kr] is under review and is currently rate limited. Learn more…" at bounding box center [585, 280] width 883 height 560
click at [41, 192] on span "Sequences" at bounding box center [46, 194] width 41 height 11
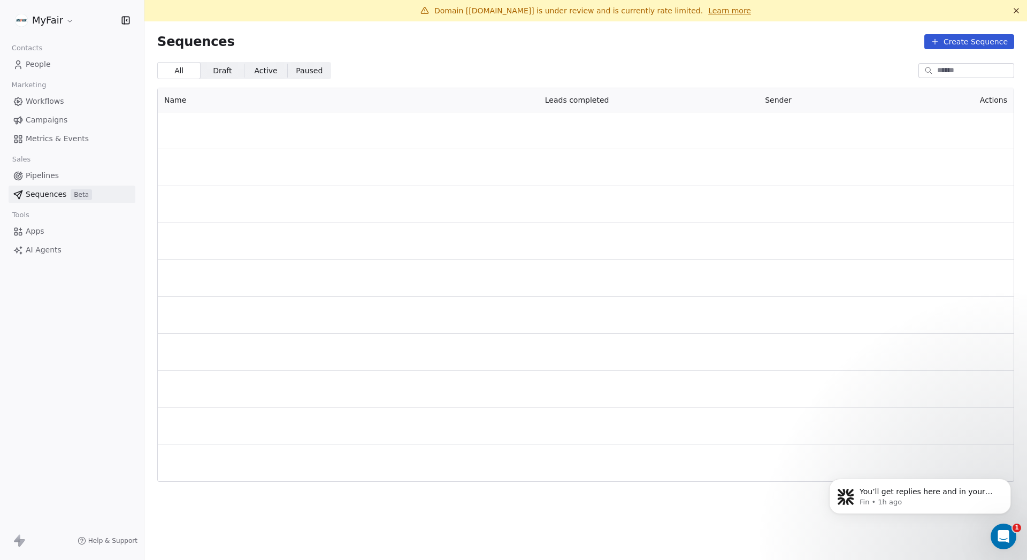
click at [438, 64] on div "All All Draft Draft Active Active Paused Paused" at bounding box center [585, 70] width 857 height 17
click at [198, 122] on span "BizTrip_콜드메일" at bounding box center [193, 124] width 58 height 9
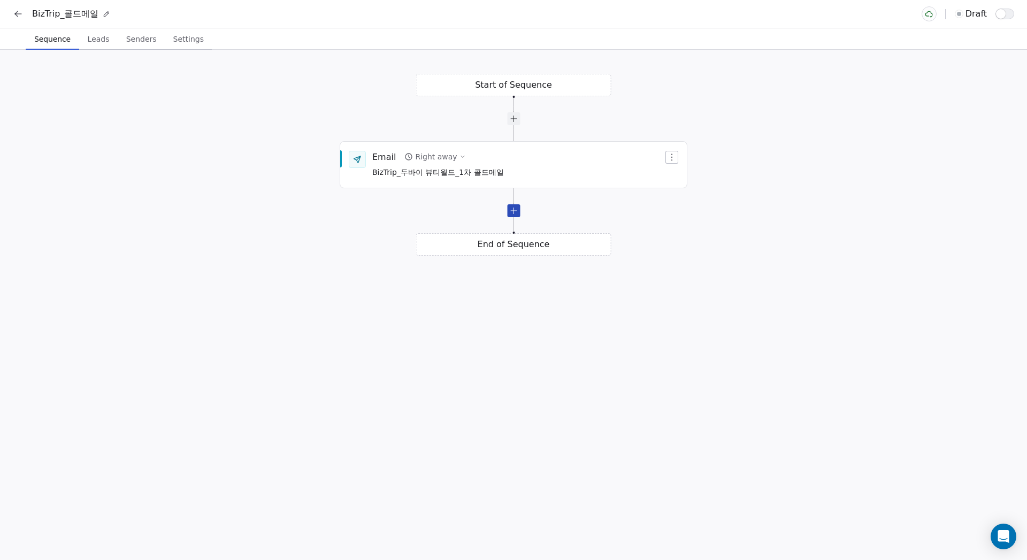
click at [515, 214] on div at bounding box center [513, 210] width 13 height 13
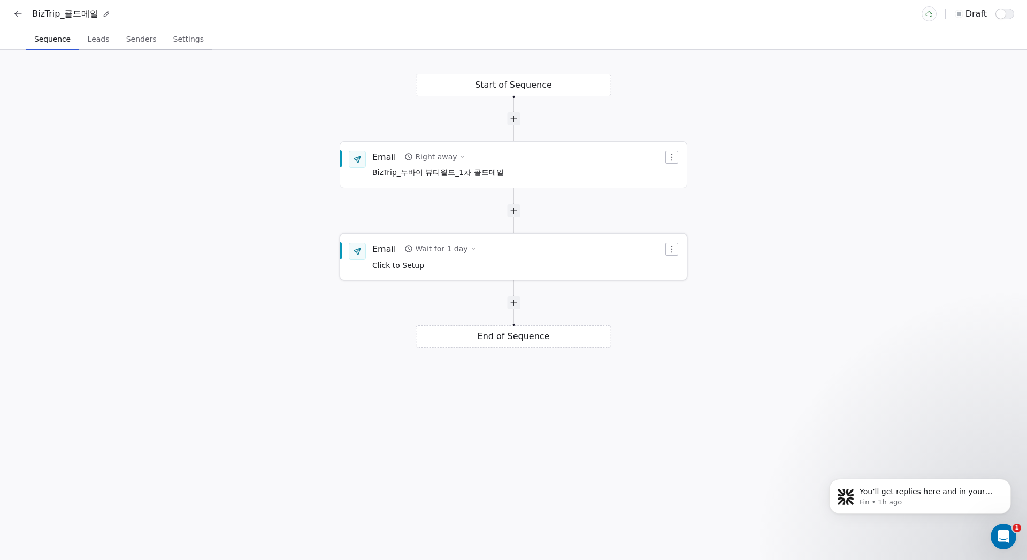
click at [524, 256] on div "Email Wait for 1 day Click to Setup" at bounding box center [517, 257] width 291 height 28
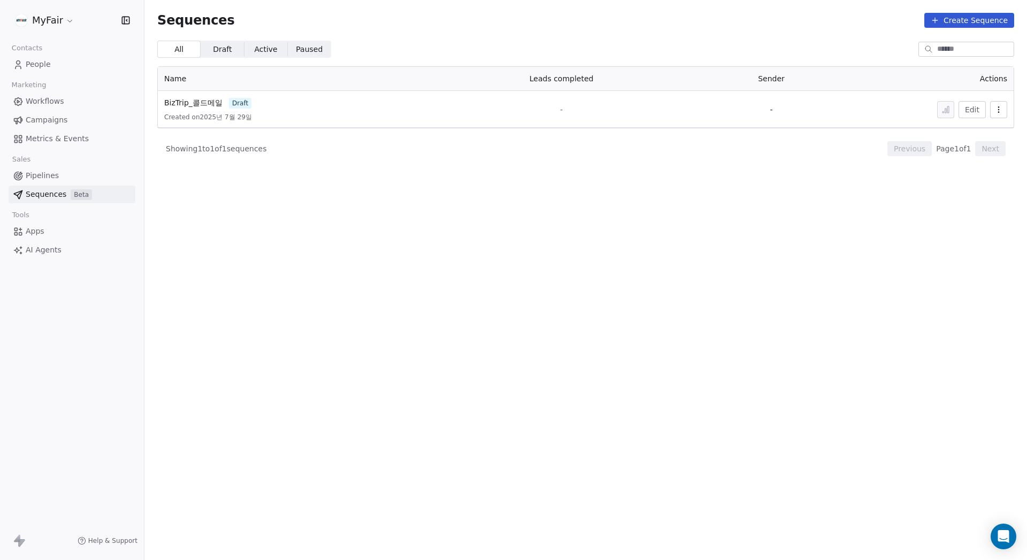
click at [266, 113] on div "Created on 2025년 7월 29일" at bounding box center [292, 117] width 256 height 9
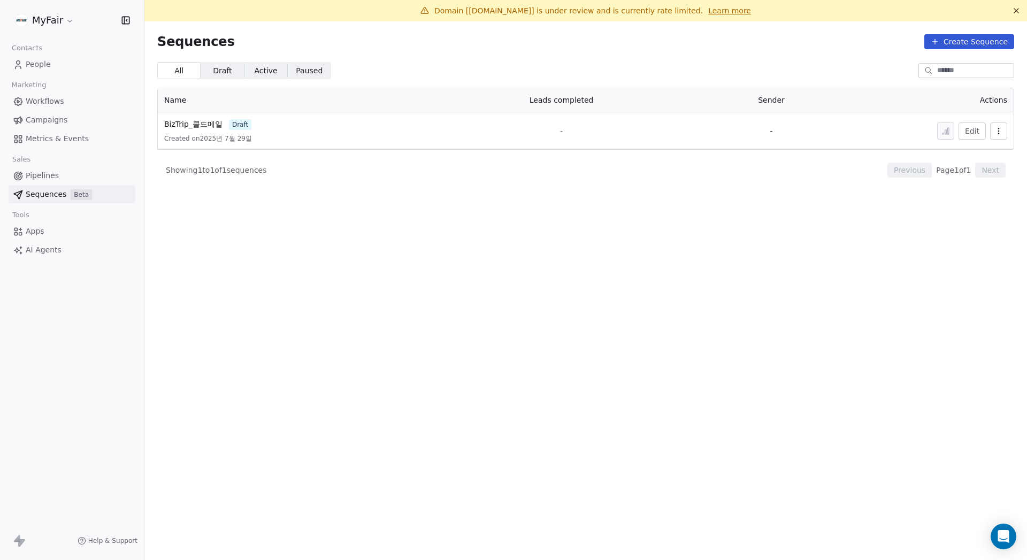
click at [221, 105] on th "Name" at bounding box center [292, 100] width 269 height 24
click at [201, 122] on span "BizTrip_콜드메일" at bounding box center [193, 124] width 58 height 9
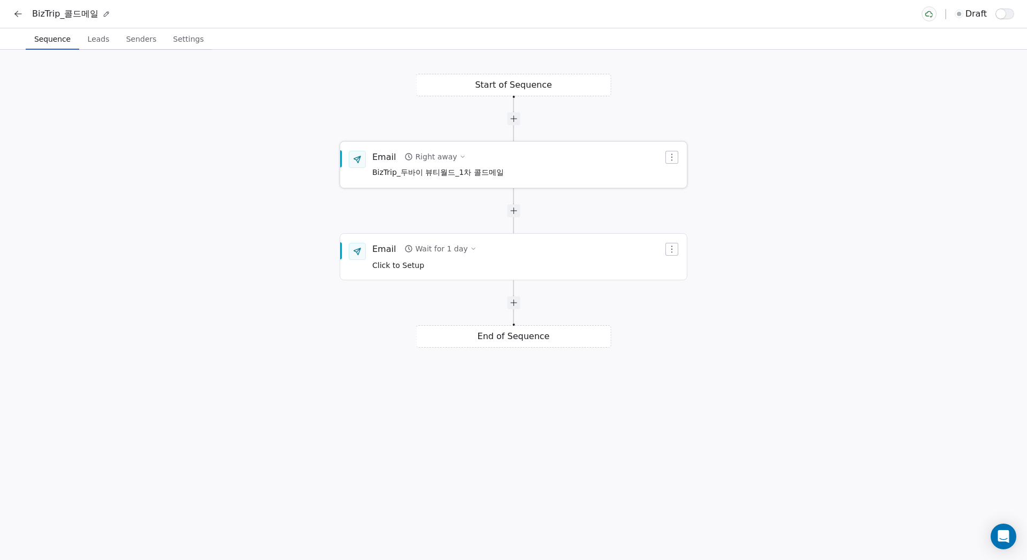
click at [670, 157] on icon "button" at bounding box center [672, 157] width 9 height 9
click at [769, 148] on html "BizTrip_콜드메일 draft Sequence Sequence Leads Leads Senders Senders Settings Setti…" at bounding box center [513, 280] width 1027 height 560
click at [449, 155] on div "Right away" at bounding box center [436, 156] width 42 height 11
click at [440, 154] on div "Right away" at bounding box center [436, 156] width 42 height 11
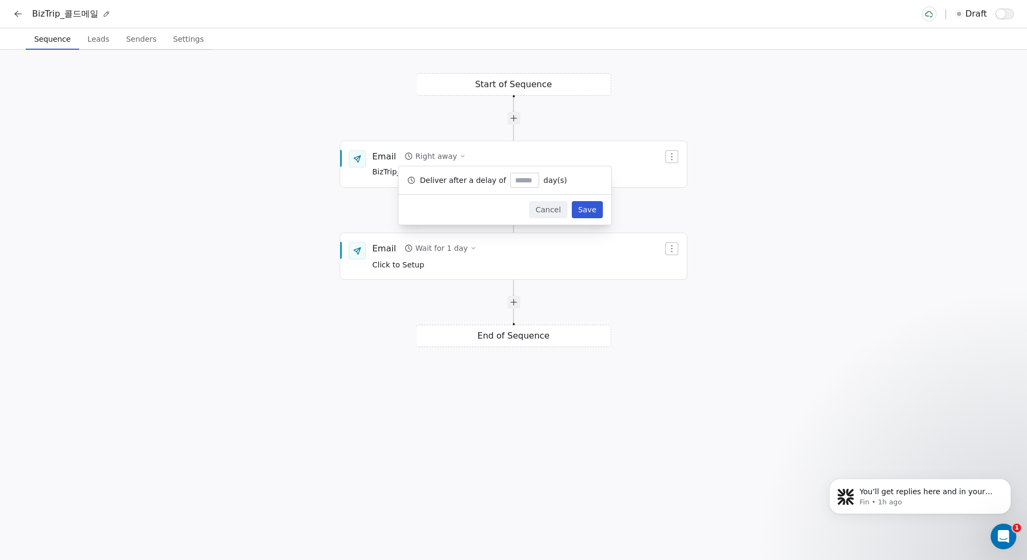
click at [729, 113] on div "Start of Sequence Email Right away BizTrip_두바이 뷰티월드_1차 콜드메일 End of Sequence Ema…" at bounding box center [513, 305] width 1027 height 510
click at [512, 121] on div at bounding box center [513, 118] width 13 height 13
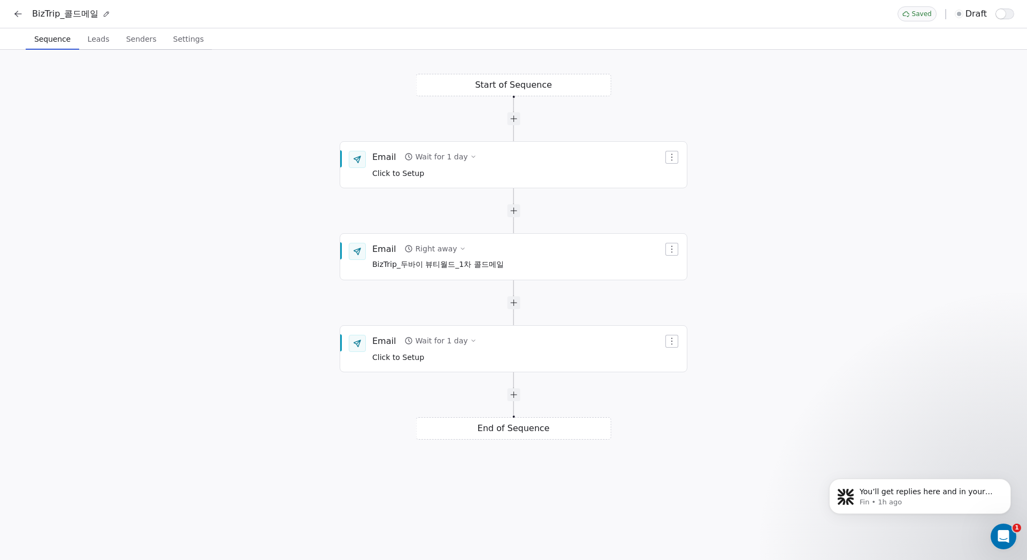
click at [92, 43] on span "Leads" at bounding box center [98, 39] width 30 height 15
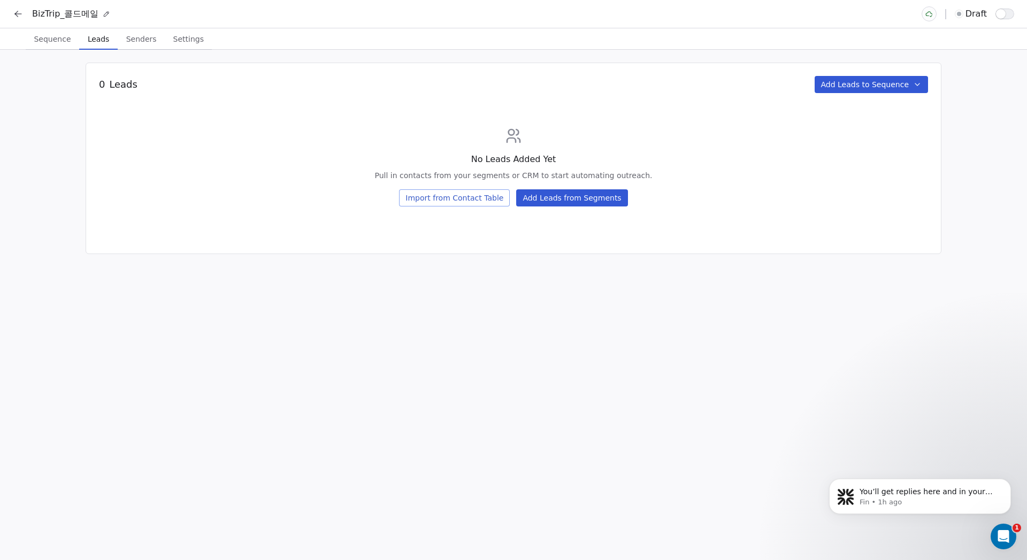
click at [135, 42] on span "Senders" at bounding box center [141, 39] width 39 height 15
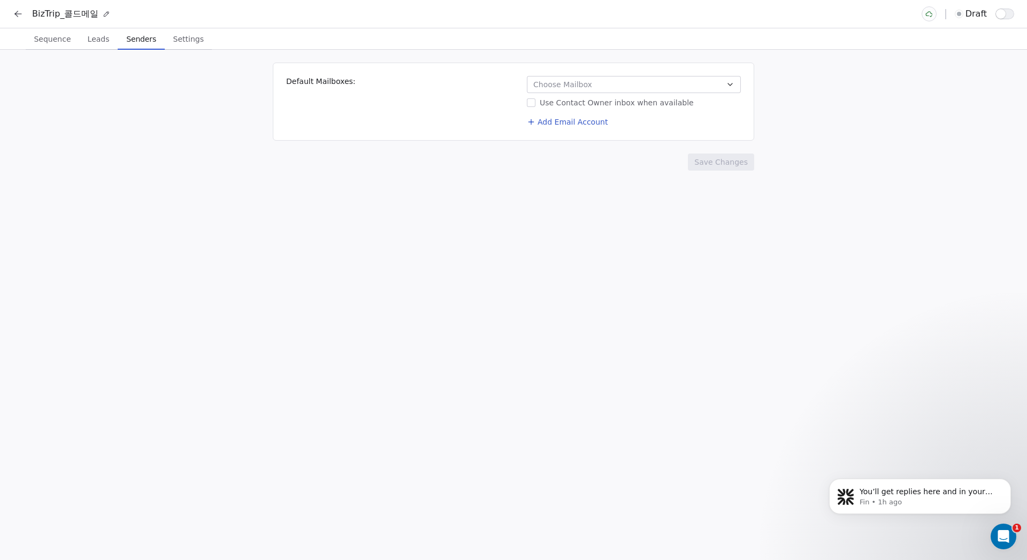
click at [189, 40] on span "Settings" at bounding box center [188, 39] width 39 height 15
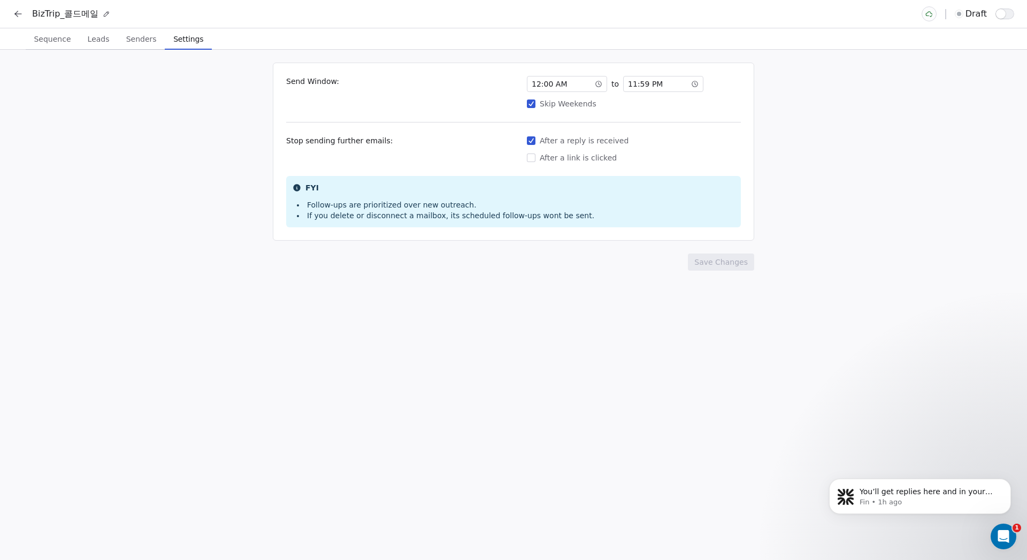
click at [97, 39] on span "Leads" at bounding box center [98, 39] width 30 height 15
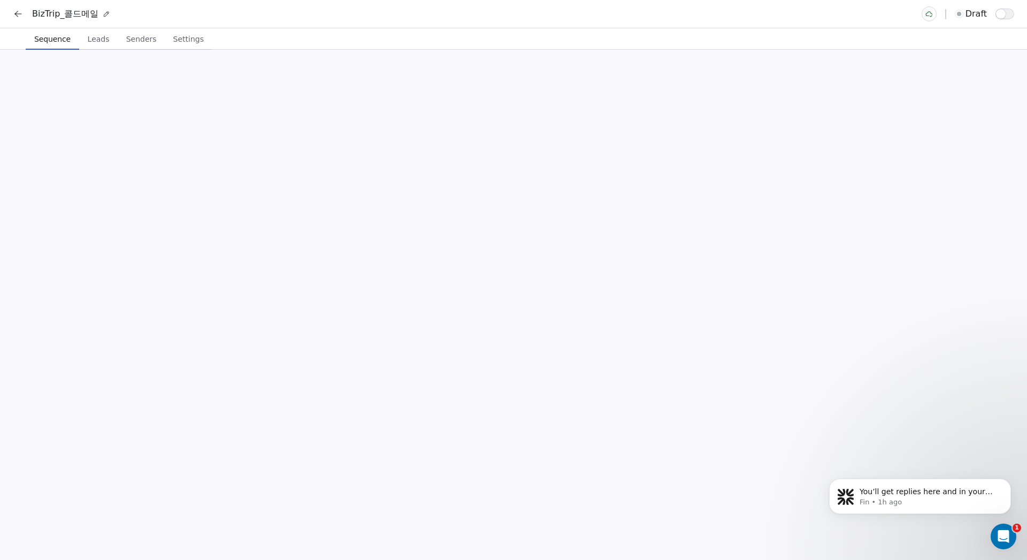
click at [63, 40] on span "Sequence" at bounding box center [52, 39] width 45 height 15
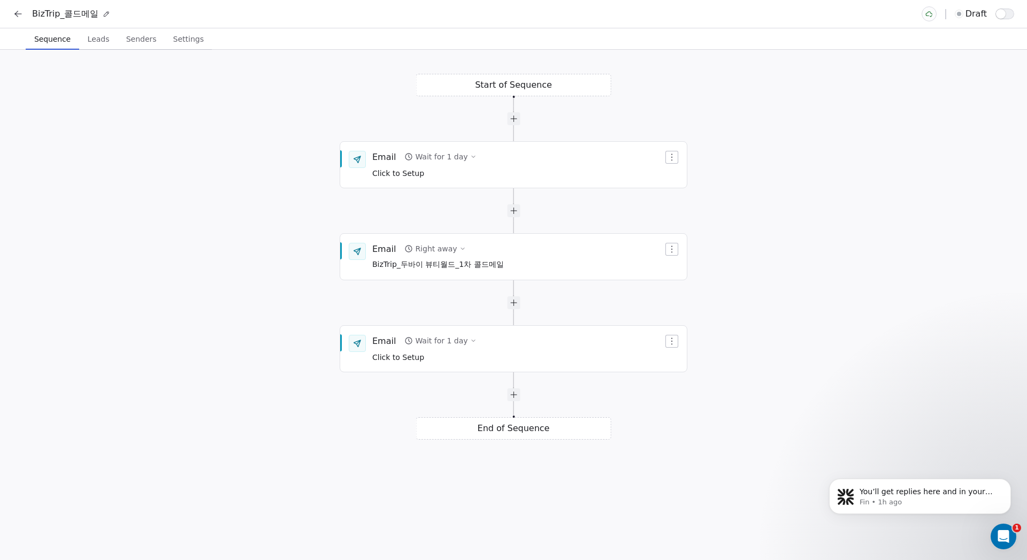
click at [839, 325] on div "Start of Sequence Email Right away BizTrip_두바이 뷰티월드_1차 콜드메일 End of Sequence Ema…" at bounding box center [513, 305] width 1027 height 510
click at [756, 303] on div "Start of Sequence Email Right away BizTrip_두바이 뷰티월드_1차 콜드메일 End of Sequence Ema…" at bounding box center [513, 305] width 1027 height 510
click at [769, 302] on div "Start of Sequence Email Right away BizTrip_두바이 뷰티월드_1차 콜드메일 End of Sequence Ema…" at bounding box center [513, 305] width 1027 height 510
click at [1012, 483] on button "Dismiss notification" at bounding box center [1008, 482] width 14 height 14
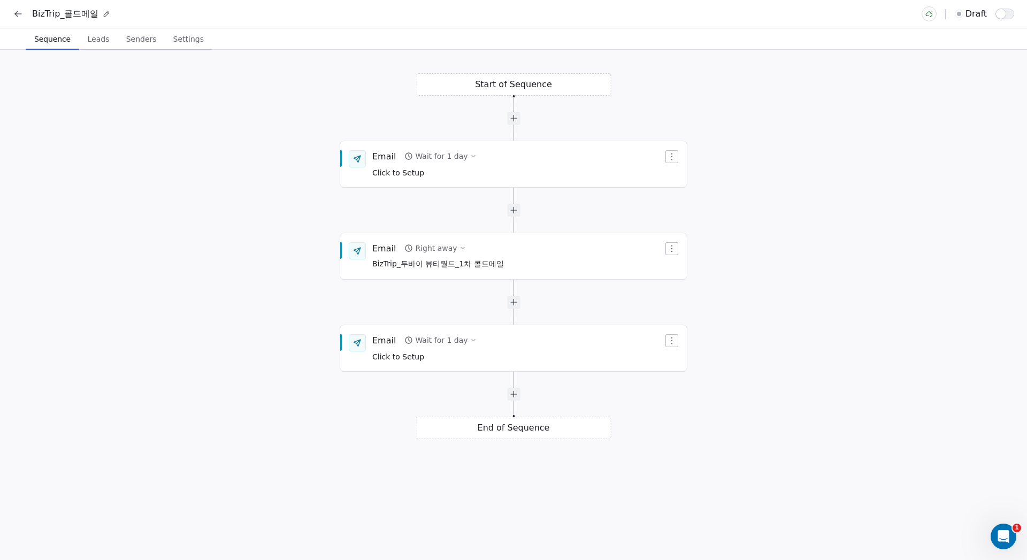
drag, startPoint x: 787, startPoint y: 348, endPoint x: 746, endPoint y: 347, distance: 40.7
click at [786, 348] on div "Start of Sequence Email Right away BizTrip_두바이 뷰티월드_1차 콜드메일 End of Sequence Ema…" at bounding box center [513, 305] width 1027 height 510
click at [673, 343] on icon "button" at bounding box center [672, 340] width 9 height 9
click at [723, 319] on html "BizTrip_콜드메일 draft Sequence Sequence Leads Leads Senders Senders Settings Setti…" at bounding box center [513, 280] width 1027 height 560
click at [165, 31] on button "Settings Settings" at bounding box center [188, 38] width 47 height 21
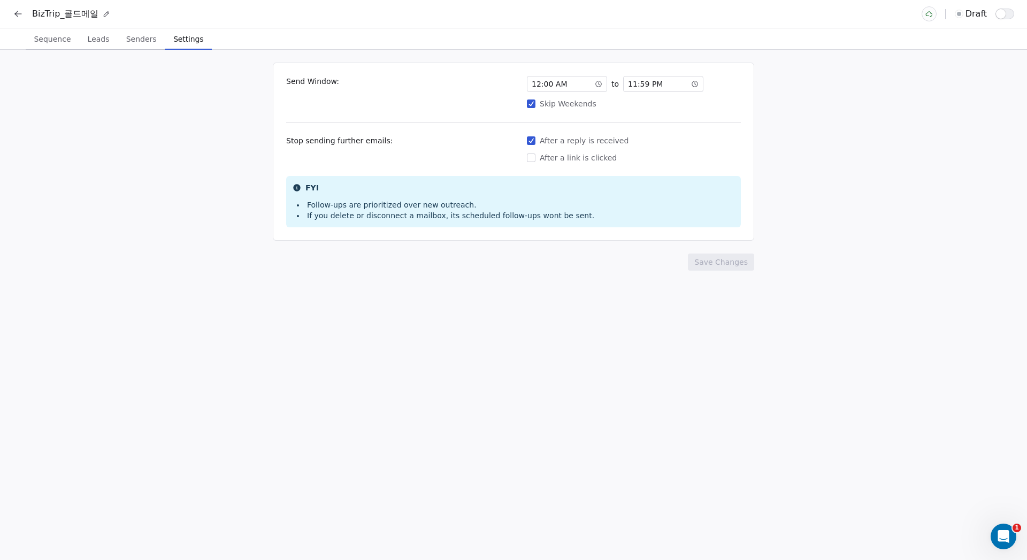
click at [24, 11] on button at bounding box center [18, 13] width 15 height 15
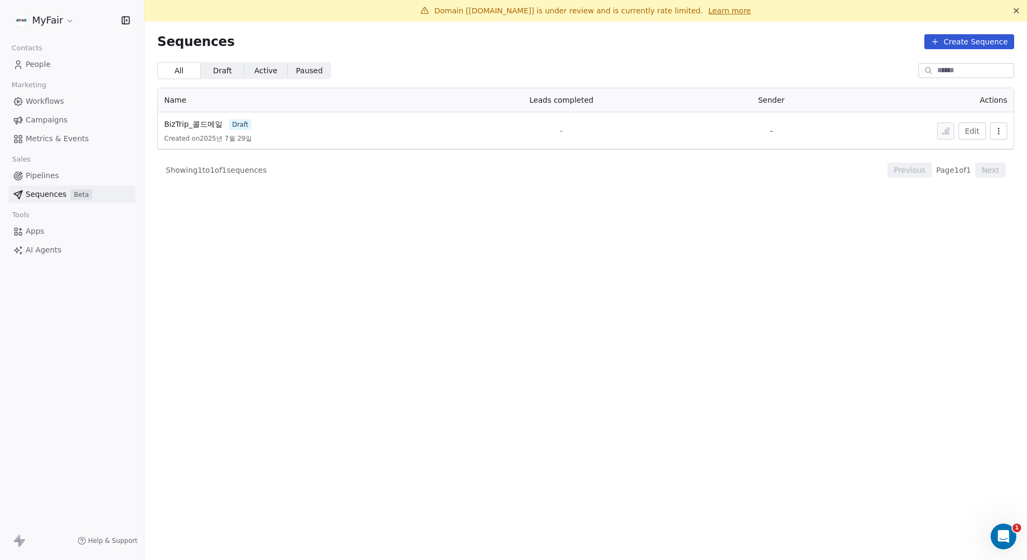
click at [42, 171] on span "Pipelines" at bounding box center [42, 175] width 33 height 11
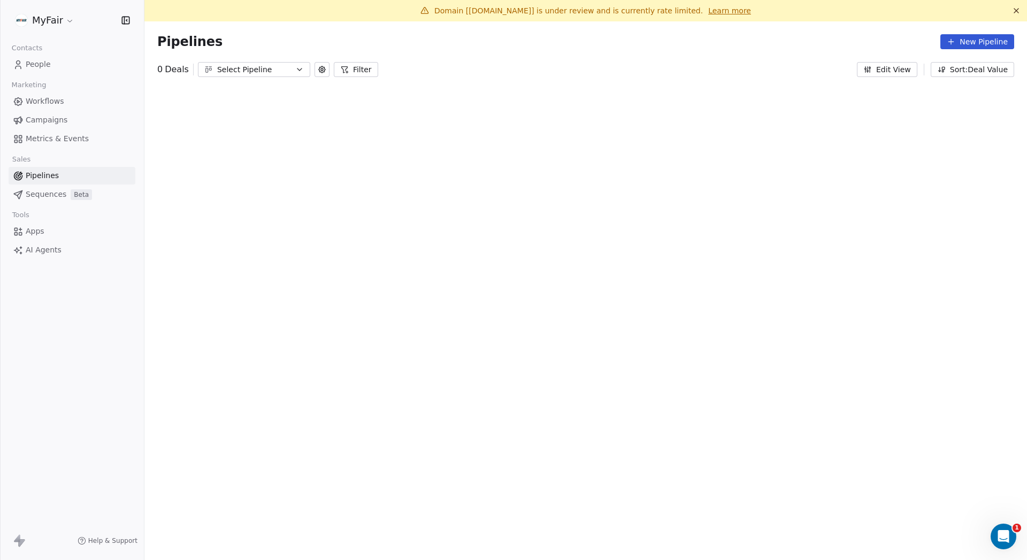
click at [60, 134] on span "Metrics & Events" at bounding box center [57, 138] width 63 height 11
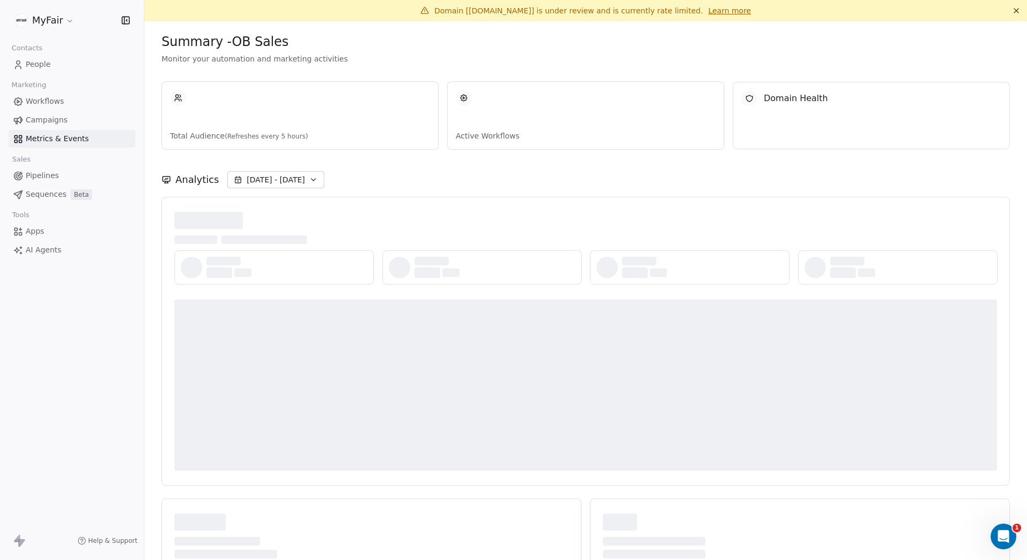
click at [58, 111] on div "Workflows Campaigns Metrics & Events" at bounding box center [72, 120] width 127 height 55
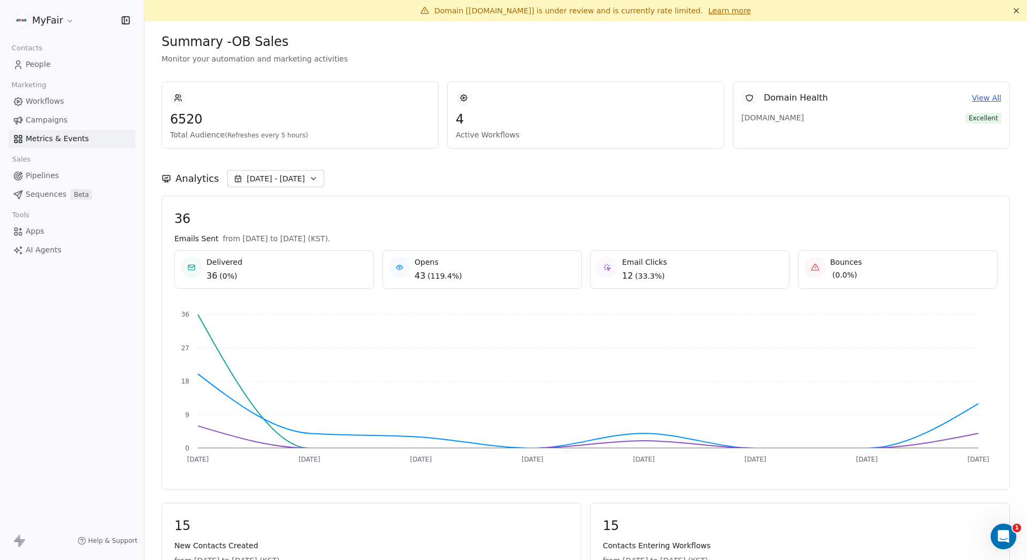
click at [63, 116] on span "Campaigns" at bounding box center [47, 119] width 42 height 11
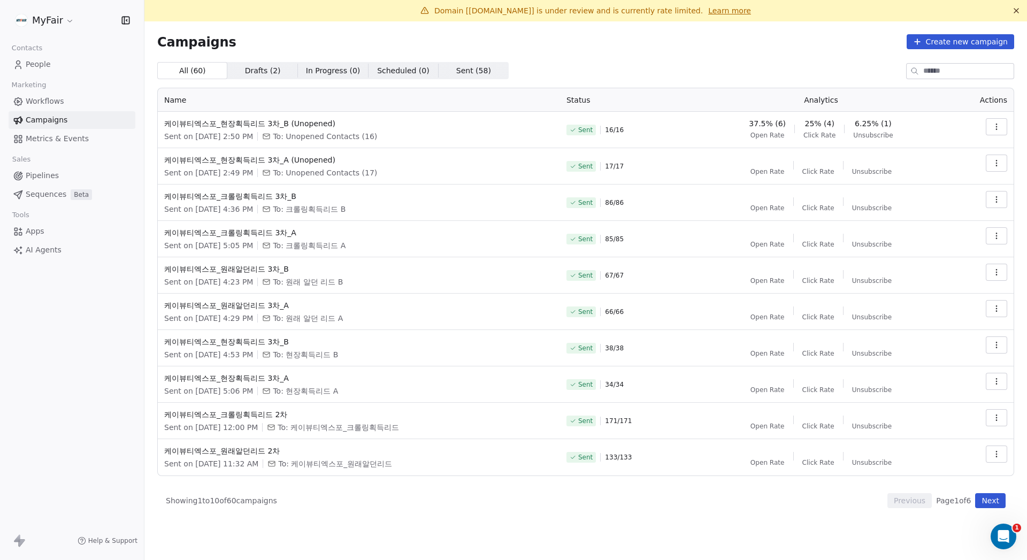
click at [562, 64] on div "All ( 60 ) All ( 60 ) Drafts ( 2 ) Drafts ( 2 ) In Progress ( 0 ) In Progress (…" at bounding box center [585, 70] width 857 height 17
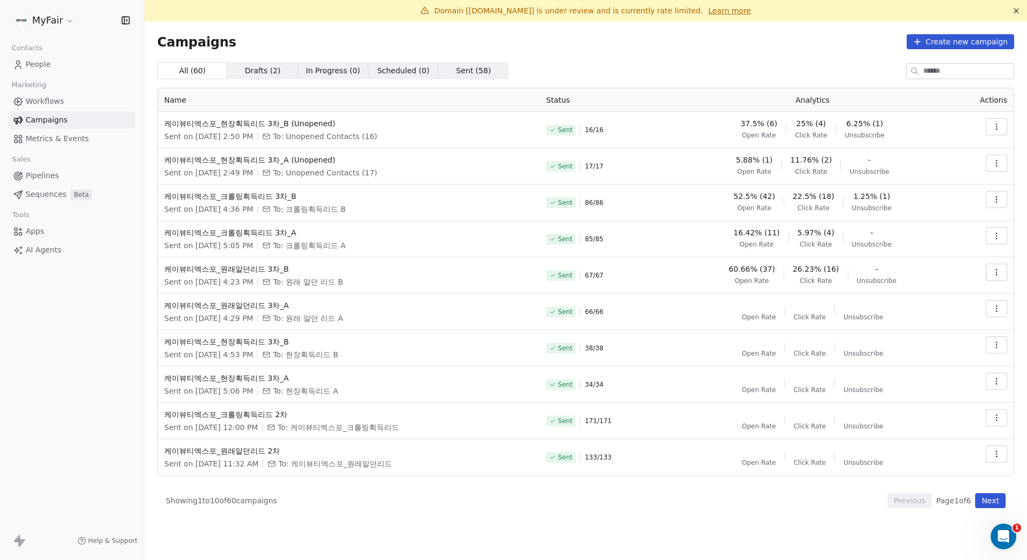
click at [611, 61] on div "Campaigns Create new campaign All ( 60 ) All ( 60 ) Drafts ( 2 ) Drafts ( 2 ) I…" at bounding box center [585, 271] width 857 height 474
click at [59, 105] on span "Workflows" at bounding box center [45, 101] width 39 height 11
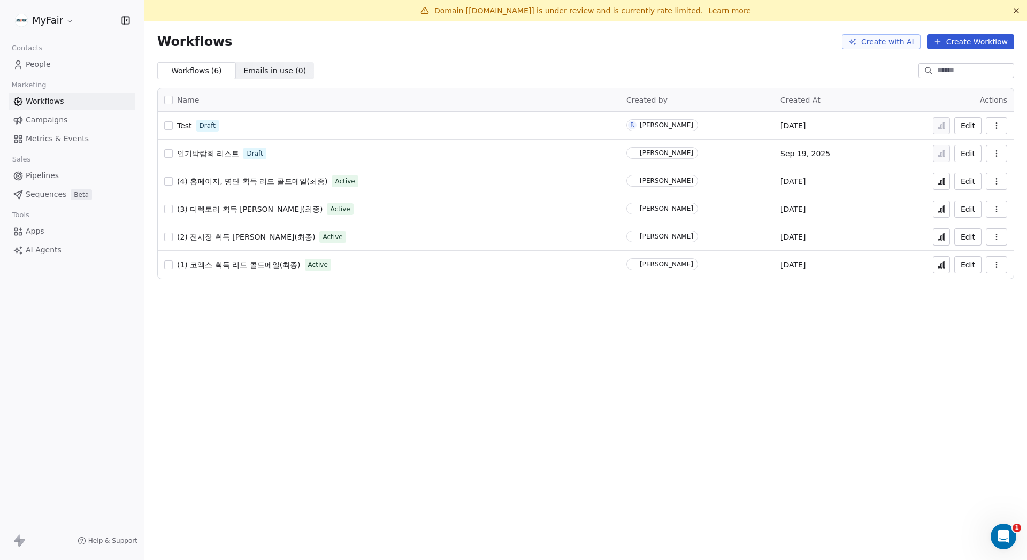
click at [181, 121] on span "Test" at bounding box center [184, 125] width 15 height 9
